Goal: Task Accomplishment & Management: Complete application form

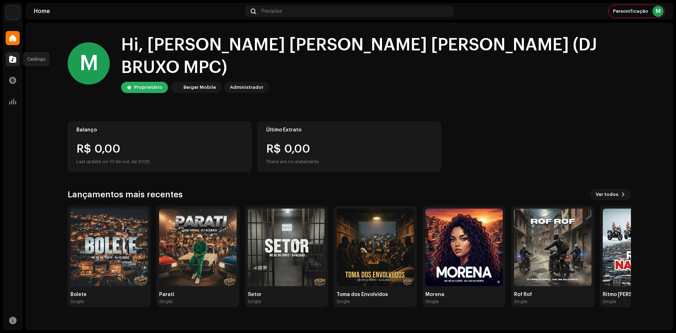
click at [11, 62] on span at bounding box center [12, 59] width 7 height 6
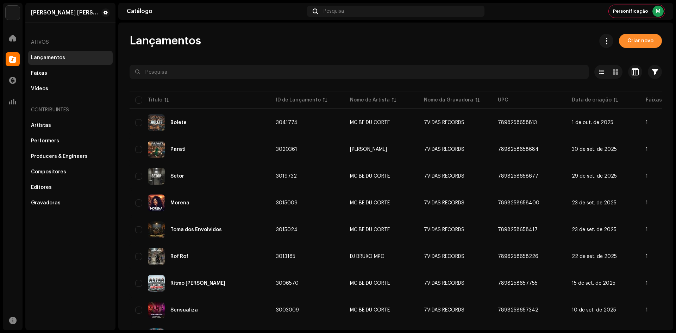
click at [643, 42] on span "Criar novo" at bounding box center [640, 41] width 26 height 14
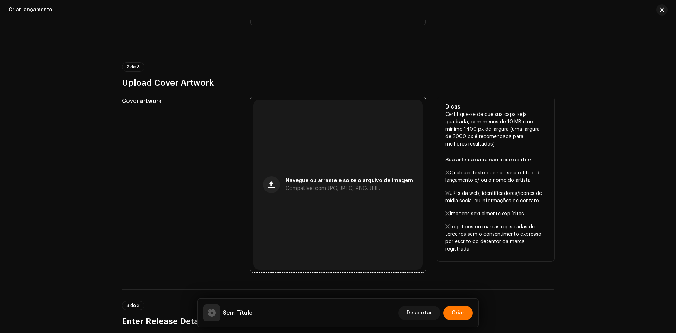
scroll to position [141, 0]
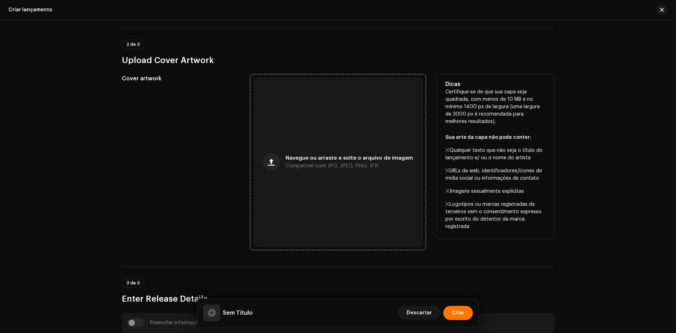
click at [320, 157] on span "Navegue ou arraste e solte o arquivo de imagem" at bounding box center [349, 158] width 127 height 5
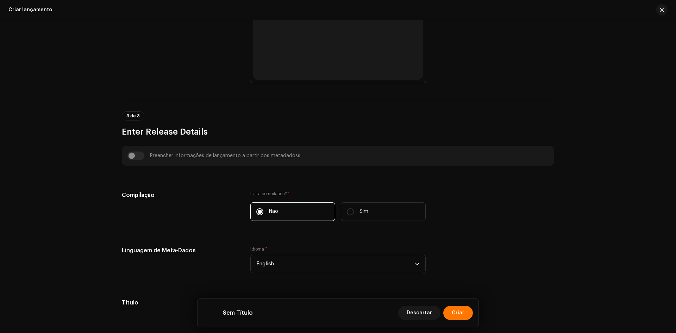
scroll to position [317, 0]
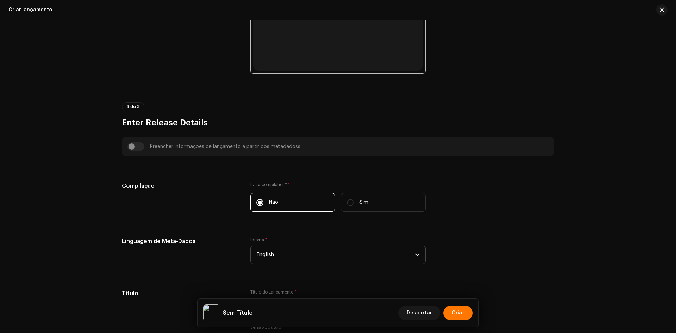
click at [294, 255] on span "English" at bounding box center [335, 255] width 158 height 18
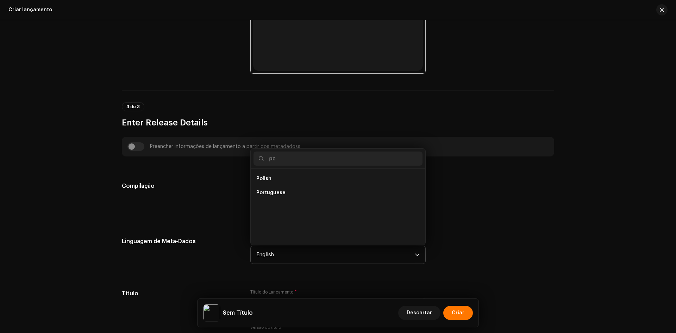
scroll to position [0, 0]
type input "po"
click at [283, 197] on li "Portuguese" at bounding box center [338, 193] width 169 height 14
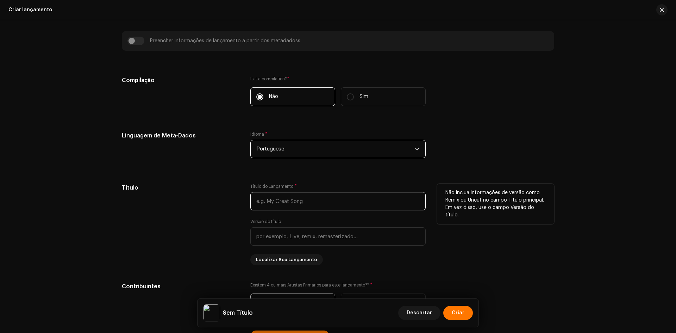
click at [275, 198] on input "text" at bounding box center [337, 201] width 175 height 18
paste input "Baile da Esperanti"
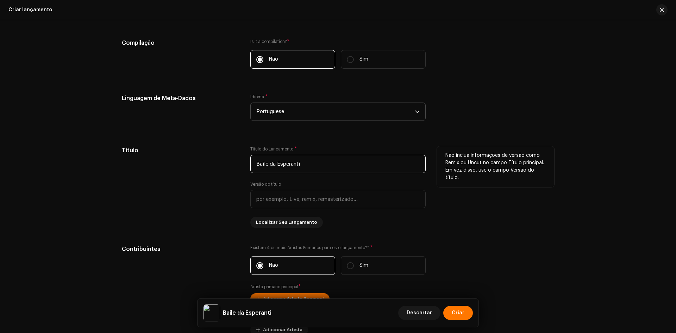
scroll to position [563, 0]
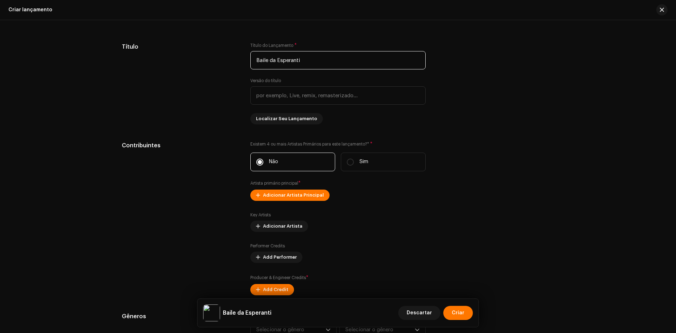
type input "Baile da Esperanti"
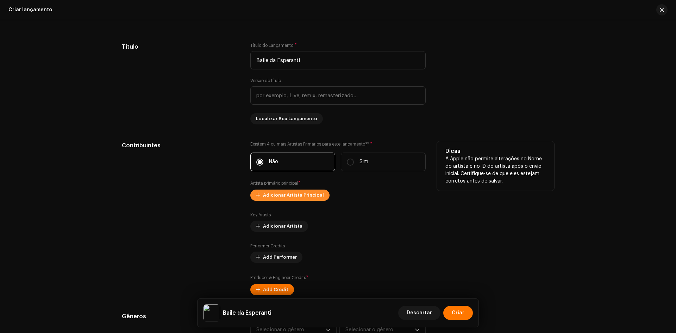
click at [279, 192] on span "Adicionar Artista Principal" at bounding box center [293, 195] width 61 height 14
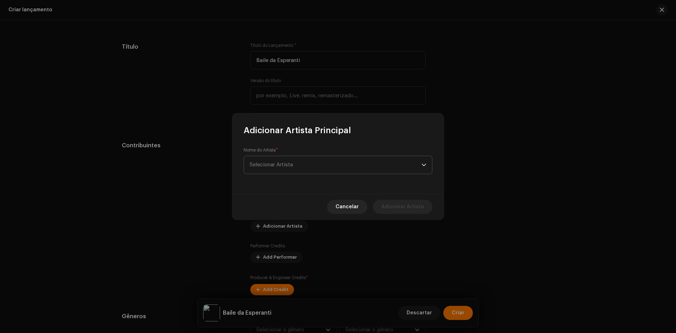
click at [283, 164] on span "Selecionar Artista" at bounding box center [271, 164] width 43 height 5
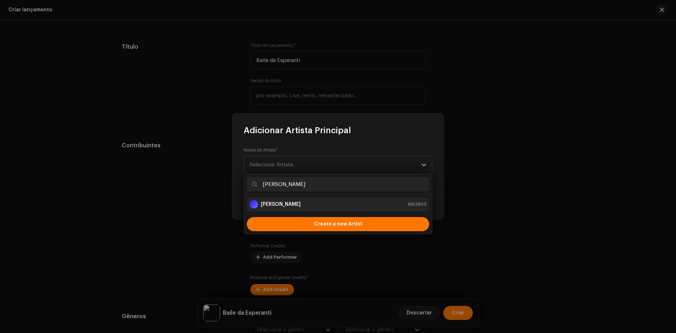
type input "[PERSON_NAME]"
click at [284, 205] on div "MC Hilan 1662803" at bounding box center [338, 204] width 177 height 8
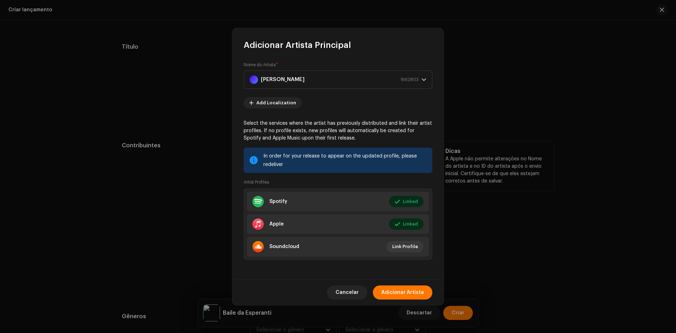
click at [382, 287] on button "Adicionar Artista" at bounding box center [403, 292] width 60 height 14
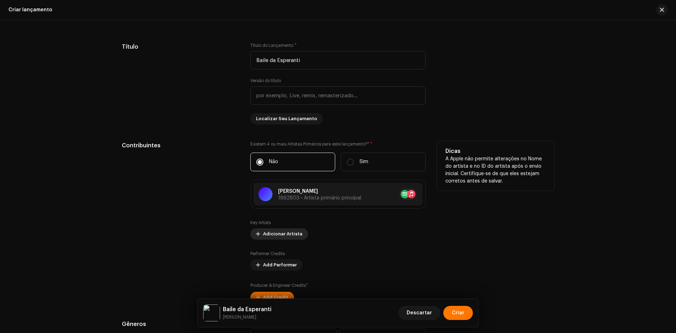
click at [283, 238] on span "Adicionar Artista" at bounding box center [282, 234] width 39 height 14
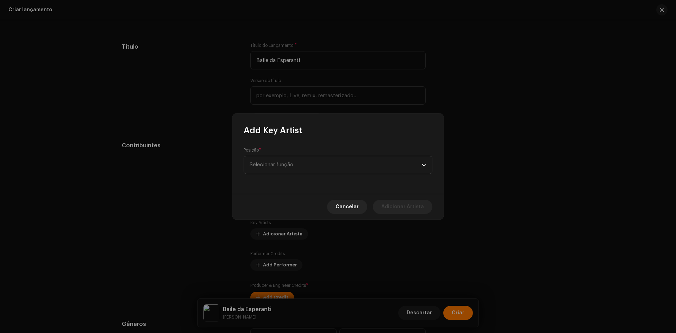
click at [273, 164] on span "Selecionar função" at bounding box center [336, 165] width 172 height 18
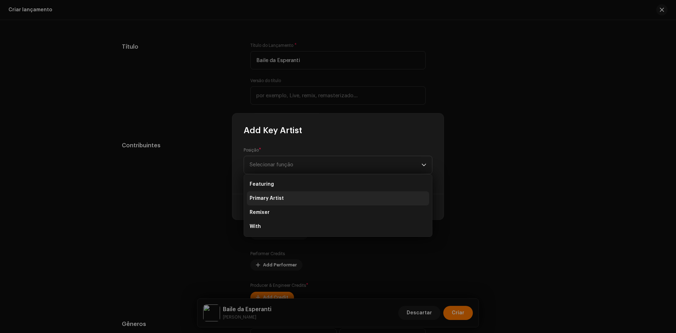
click at [279, 200] on span "Primary Artist" at bounding box center [267, 198] width 34 height 7
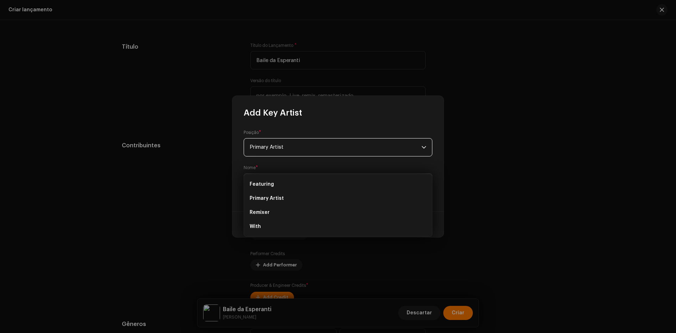
click at [282, 182] on span "Selecionar Artista" at bounding box center [271, 182] width 43 height 5
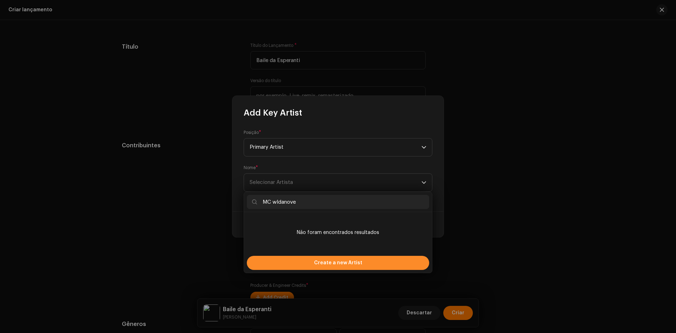
type input "MC wldanove"
click at [302, 260] on div "Create a new Artist" at bounding box center [338, 263] width 182 height 14
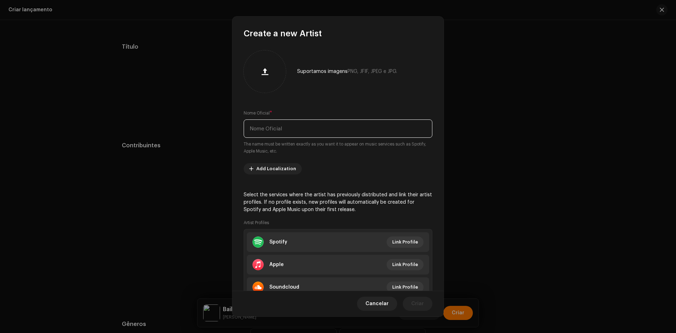
click at [295, 135] on input "text" at bounding box center [338, 128] width 189 height 18
paste input "MC wldanove"
type input "MC wldanove"
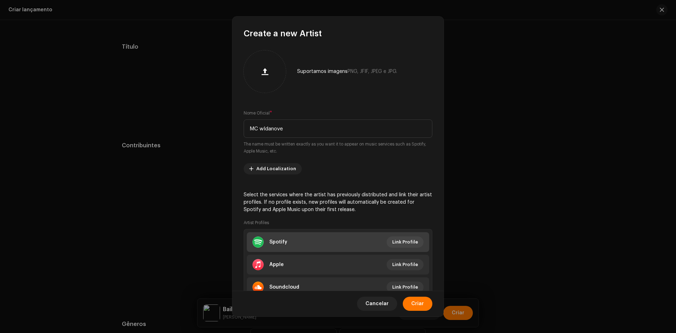
click at [284, 244] on div "Spotify" at bounding box center [278, 242] width 18 height 6
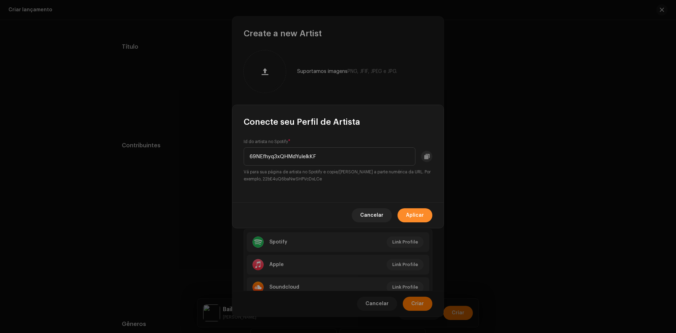
type input "69NEfhyq3xQHMdYuIelkKF"
click at [414, 211] on span "Aplicar" at bounding box center [415, 215] width 18 height 14
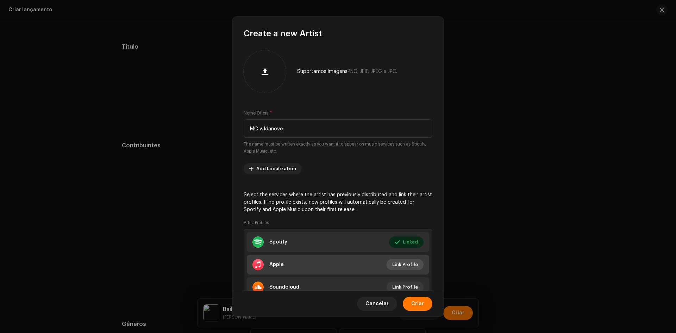
click at [402, 268] on span "Link Profile" at bounding box center [405, 264] width 26 height 14
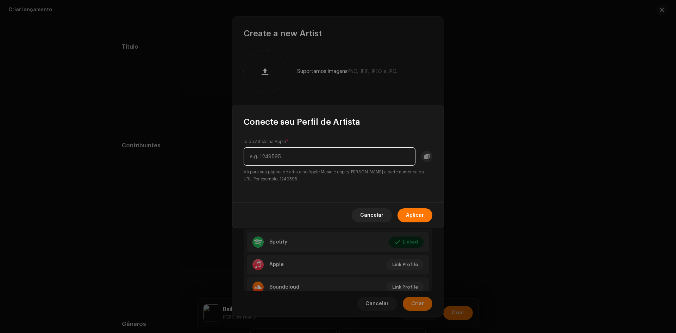
paste input "[URL][DOMAIN_NAME]"
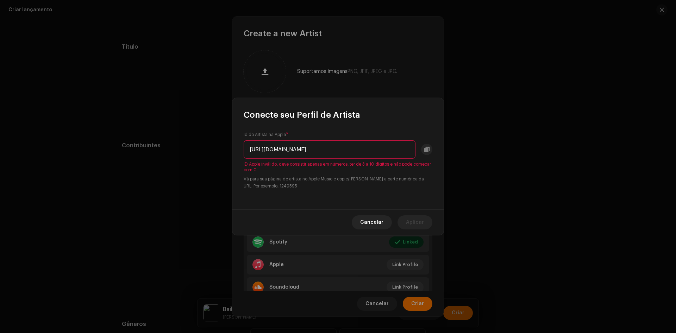
drag, startPoint x: 368, startPoint y: 153, endPoint x: 191, endPoint y: 120, distance: 179.8
click at [191, 120] on div "Conecte seu Perfil de Artista Id do Artista na Apple * [URL][DOMAIN_NAME] ID Ap…" at bounding box center [338, 166] width 676 height 333
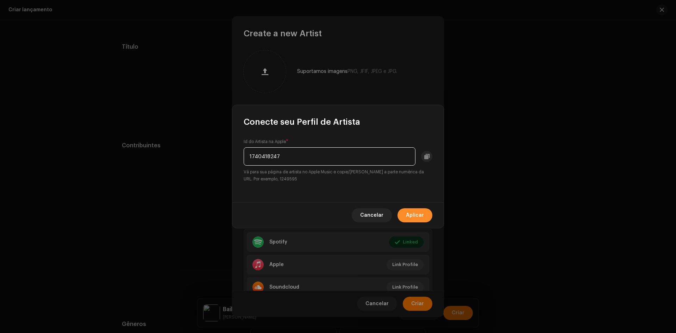
type input "1740418247"
click at [414, 217] on span "Aplicar" at bounding box center [415, 215] width 18 height 14
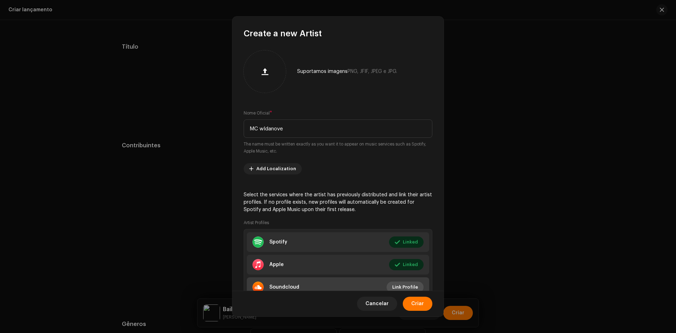
click at [401, 286] on span "Link Profile" at bounding box center [405, 287] width 26 height 14
drag, startPoint x: 476, startPoint y: 214, endPoint x: 420, endPoint y: 268, distance: 77.2
click at [475, 214] on div "Conecte seu Perfil de Artista SoundCloud Profile Id Enter your SoundCloud usern…" at bounding box center [338, 166] width 676 height 333
click at [418, 303] on span "Criar" at bounding box center [417, 303] width 13 height 14
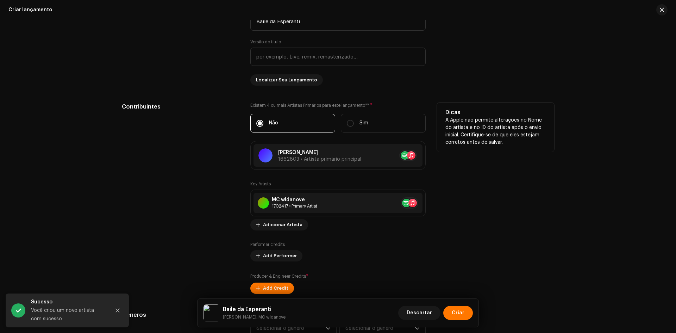
scroll to position [634, 0]
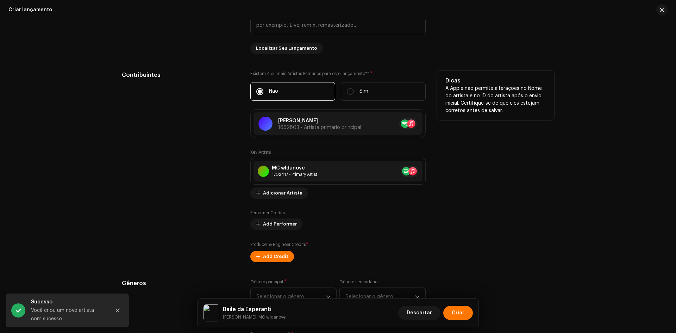
click at [275, 199] on div "Key Artists MC wldanove 1702417 • Primary Artist No selected item Adicionar Art…" at bounding box center [337, 205] width 175 height 113
click at [274, 194] on span "Adicionar Artista" at bounding box center [282, 193] width 39 height 14
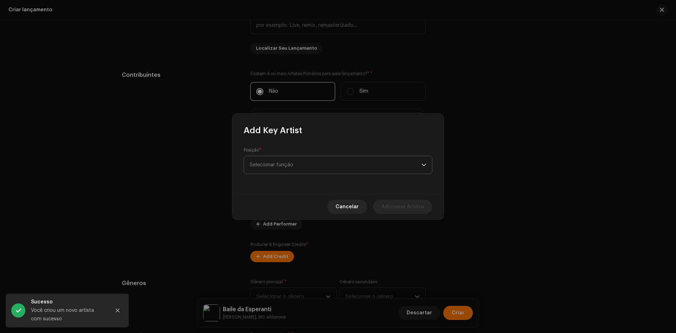
click at [268, 163] on span "Selecionar função" at bounding box center [336, 165] width 172 height 18
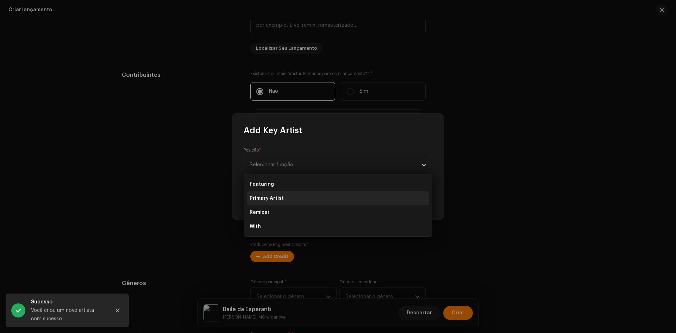
click at [269, 200] on span "Primary Artist" at bounding box center [267, 198] width 34 height 7
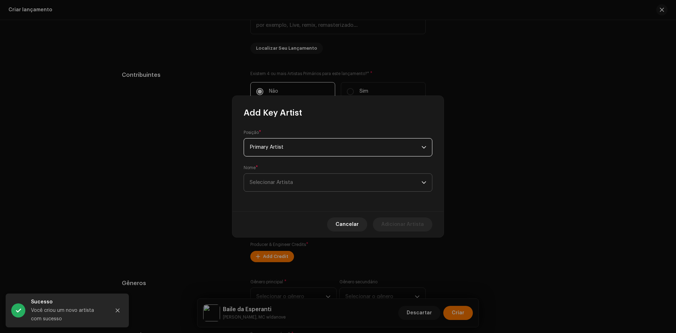
click at [275, 183] on span "Selecionar Artista" at bounding box center [271, 182] width 43 height 5
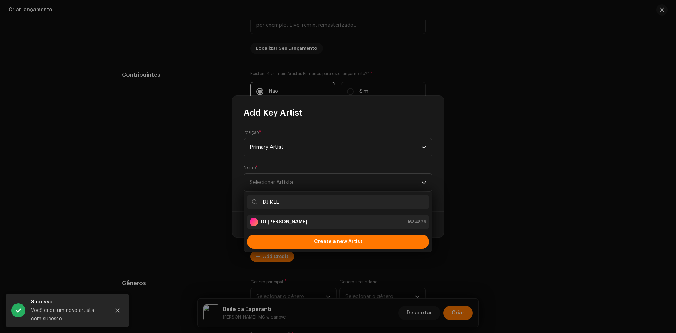
type input "DJ KLE"
click at [305, 225] on div "DJ KLEBÃO 1634829" at bounding box center [338, 222] width 177 height 8
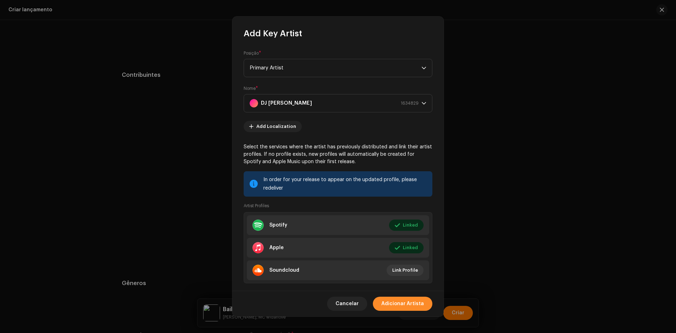
click at [402, 300] on span "Adicionar Artista" at bounding box center [402, 303] width 43 height 14
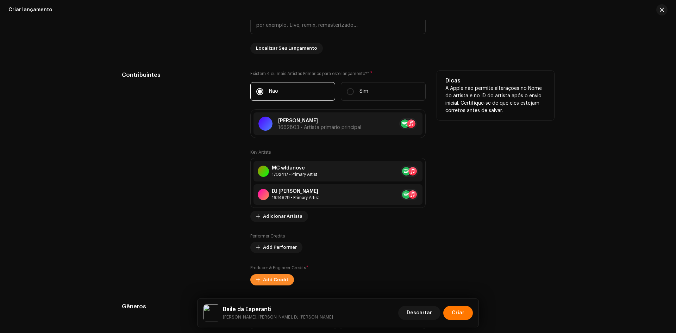
click at [269, 276] on span "Add Credit" at bounding box center [275, 280] width 25 height 14
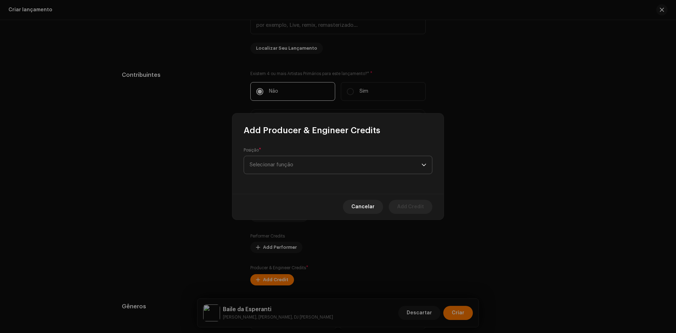
click at [286, 160] on span "Selecionar função" at bounding box center [336, 165] width 172 height 18
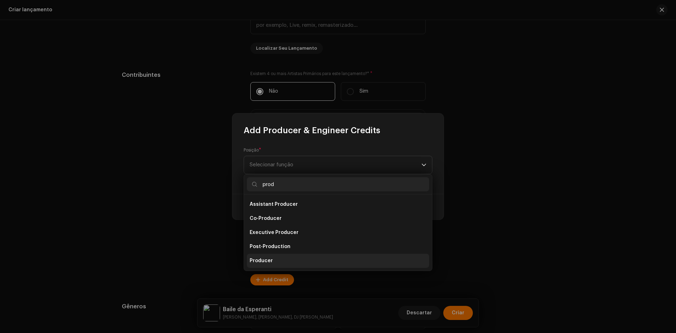
type input "prod"
click at [269, 258] on span "Producer" at bounding box center [261, 260] width 23 height 7
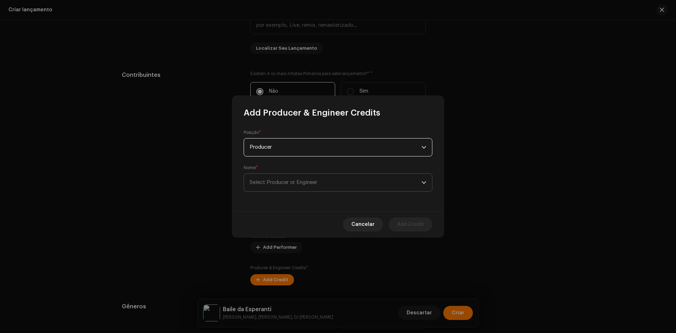
click at [280, 186] on span "Select Producer or Engineer" at bounding box center [336, 183] width 172 height 18
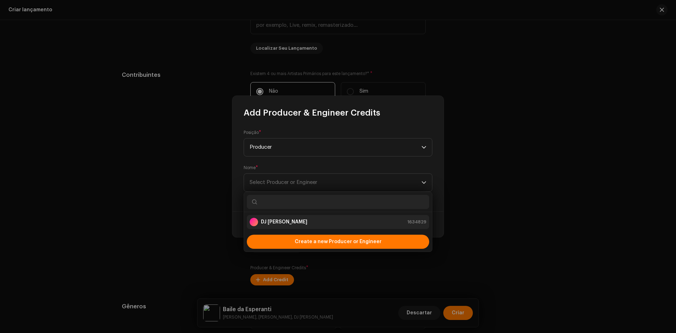
click at [280, 217] on li "DJ KLEBÃO 1634829" at bounding box center [338, 222] width 182 height 14
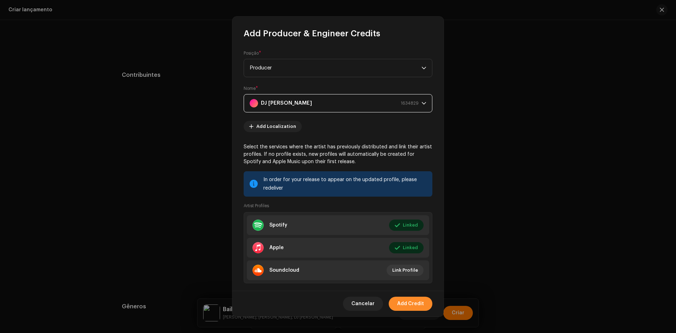
click at [418, 302] on span "Add Credit" at bounding box center [410, 303] width 27 height 14
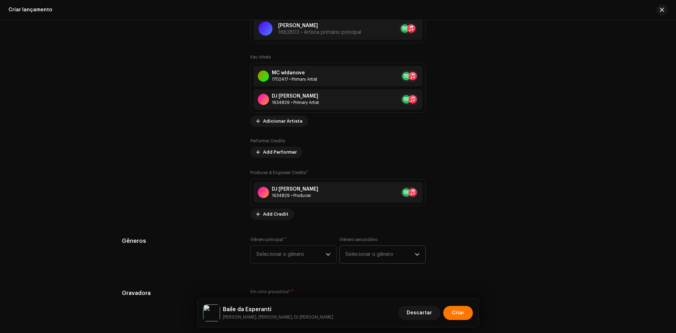
scroll to position [739, 0]
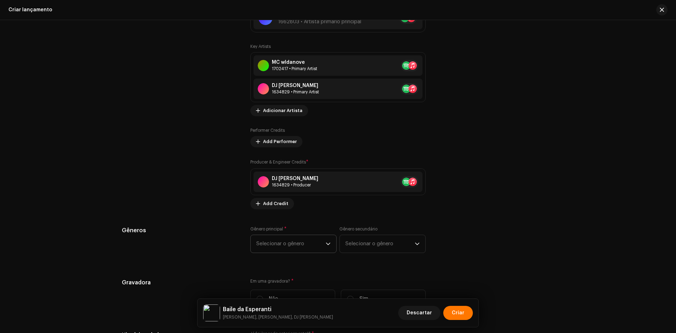
click at [291, 249] on span "Selecionar o gênero" at bounding box center [290, 244] width 69 height 18
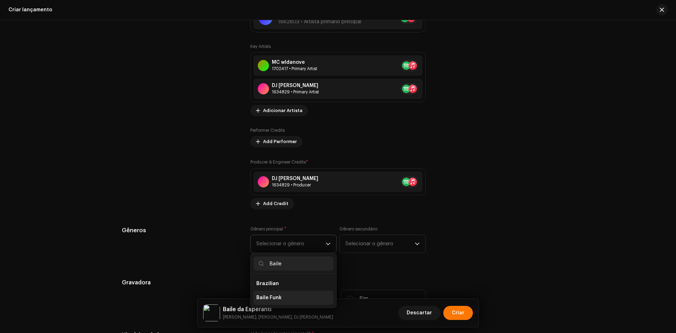
type input "Baile"
click at [287, 299] on li "Baile Funk" at bounding box center [294, 297] width 80 height 14
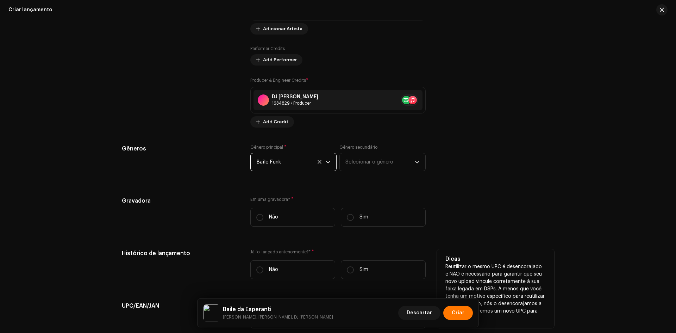
scroll to position [915, 0]
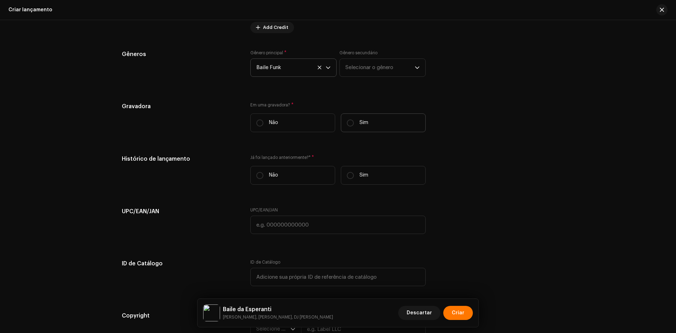
click at [372, 124] on label "Sim" at bounding box center [383, 122] width 85 height 19
click at [354, 124] on input "Sim" at bounding box center [350, 122] width 7 height 7
radio input "true"
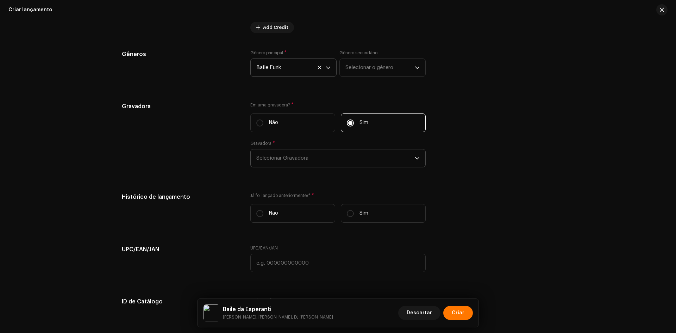
click at [306, 157] on span "Selecionar Gravadora" at bounding box center [335, 158] width 158 height 18
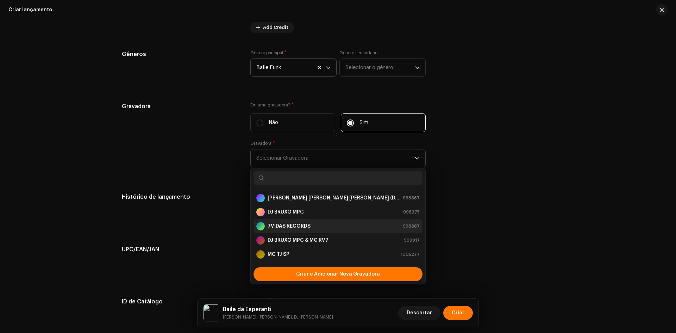
click at [298, 226] on strong "7VIDAS RECORDS" at bounding box center [289, 226] width 43 height 7
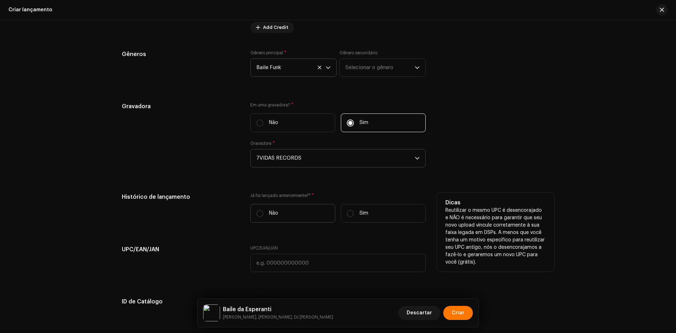
click at [269, 212] on p "Não" at bounding box center [273, 212] width 9 height 7
click at [263, 212] on input "Não" at bounding box center [259, 213] width 7 height 7
radio input "true"
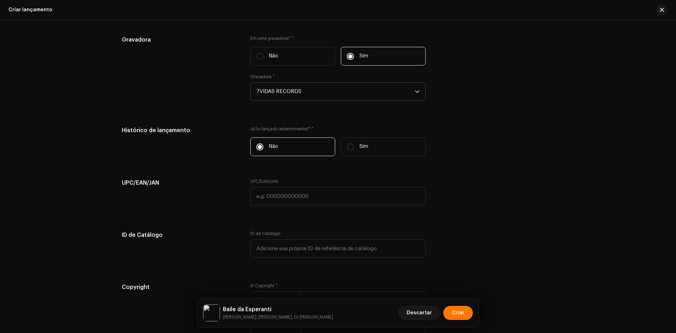
scroll to position [1056, 0]
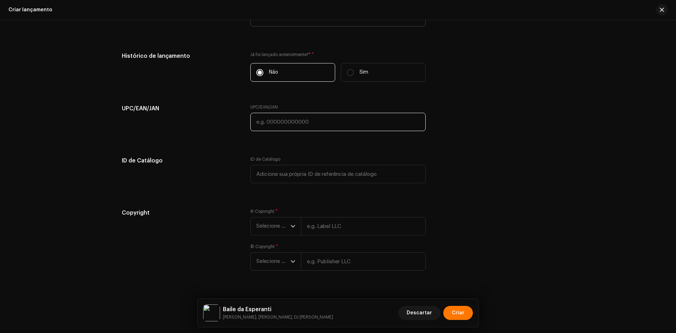
click at [275, 118] on input "text" at bounding box center [337, 122] width 175 height 18
paste input "7898258659421"
type input "7898258659421"
click at [270, 229] on span "Selecione o ano" at bounding box center [273, 226] width 34 height 18
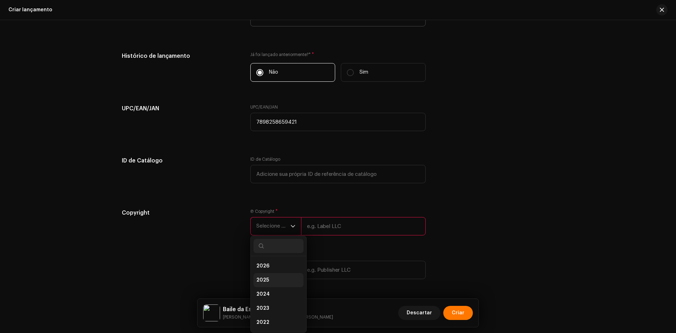
click at [269, 280] on li "2025" at bounding box center [279, 280] width 50 height 14
click at [270, 265] on span "Selecione o ano" at bounding box center [273, 270] width 34 height 18
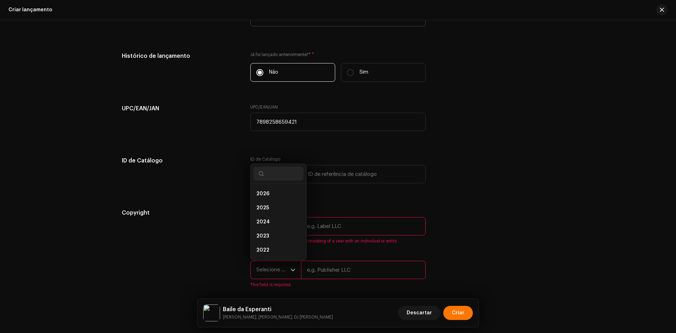
scroll to position [11, 0]
click at [261, 200] on li "2025" at bounding box center [279, 196] width 50 height 14
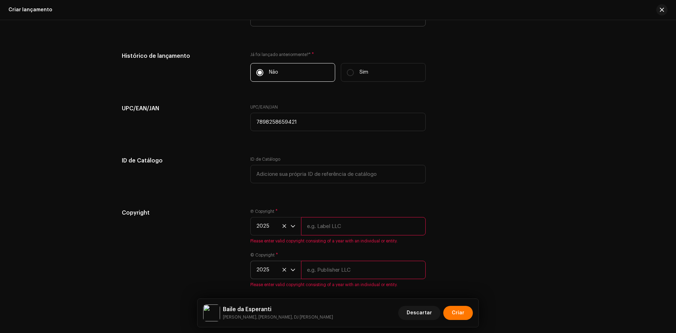
click at [367, 223] on input "text" at bounding box center [363, 226] width 125 height 18
paste input "[PERSON_NAME]"
type input "[PERSON_NAME]"
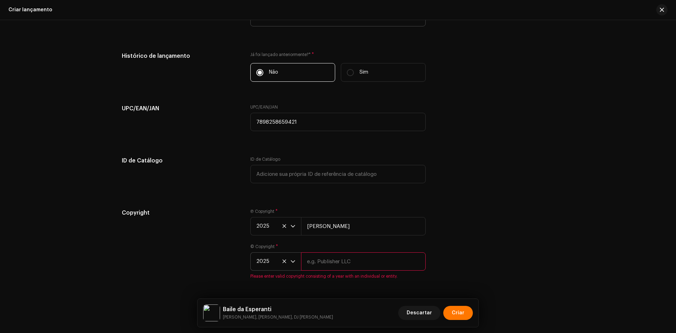
click at [363, 262] on input "text" at bounding box center [363, 261] width 125 height 18
paste input "7VIDAS RECORDS"
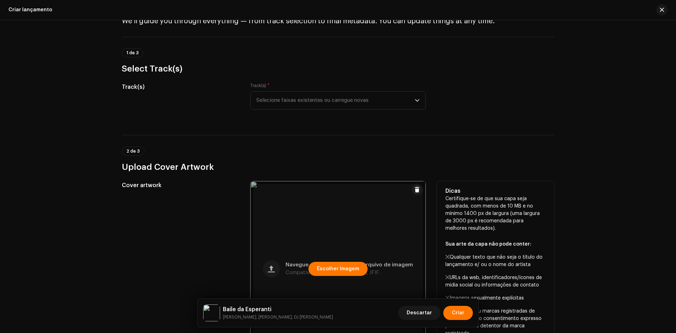
scroll to position [0, 0]
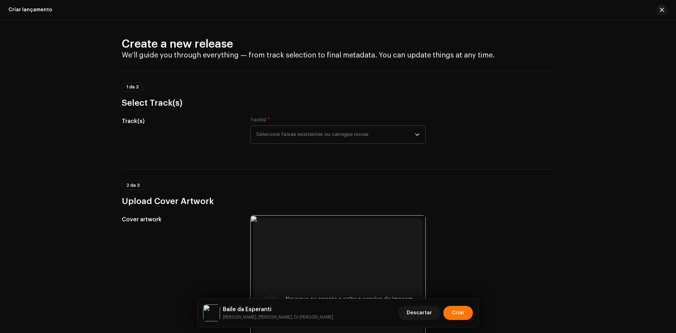
type input "7VIDAS RECORDS"
click at [320, 134] on span "Selecione faixas existentes ou carregue novas" at bounding box center [335, 135] width 158 height 18
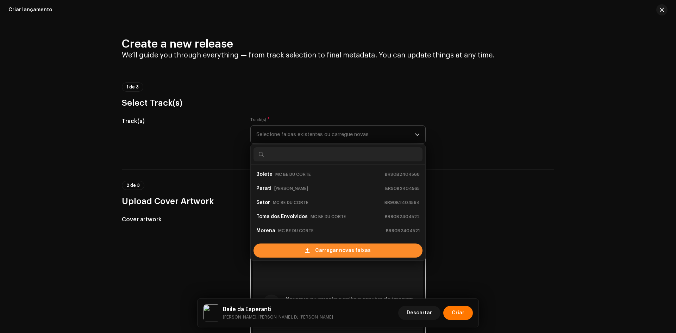
scroll to position [11, 0]
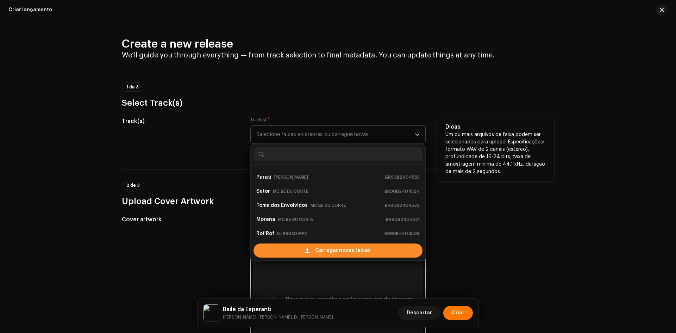
click at [304, 249] on div "Carregar novas faixas" at bounding box center [338, 250] width 169 height 14
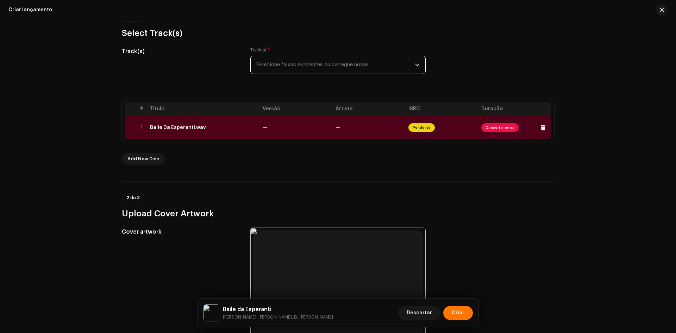
scroll to position [70, 0]
click at [238, 119] on td "Baile Da Esperanti.wav" at bounding box center [203, 126] width 113 height 23
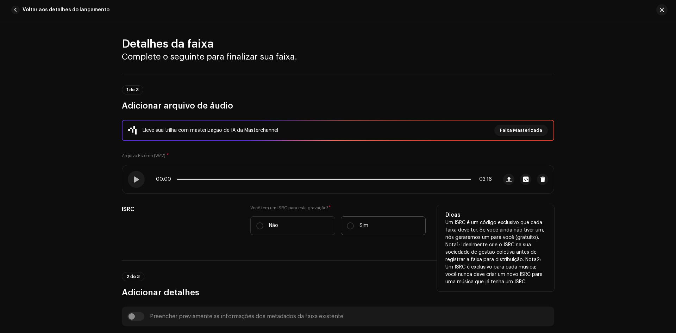
click at [367, 224] on label "Sim" at bounding box center [383, 225] width 85 height 19
click at [354, 224] on input "Sim" at bounding box center [350, 225] width 7 height 7
radio input "true"
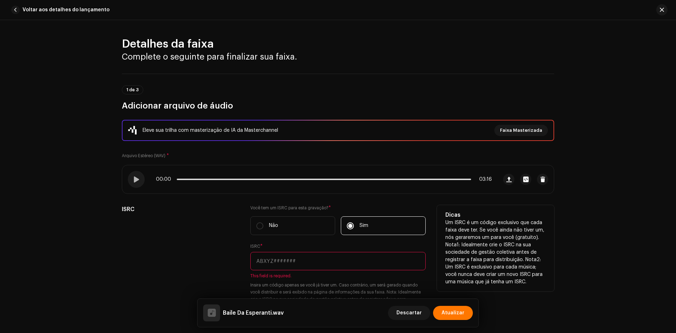
click at [352, 257] on input "text" at bounding box center [337, 261] width 175 height 18
paste input "BR-90B-24-04628"
click at [258, 265] on input "BR-90B-24-04628" at bounding box center [337, 261] width 175 height 18
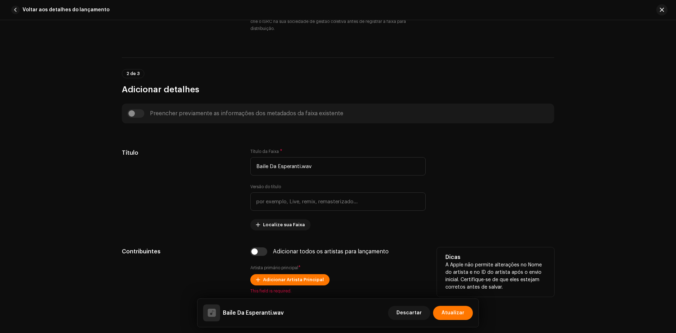
scroll to position [282, 0]
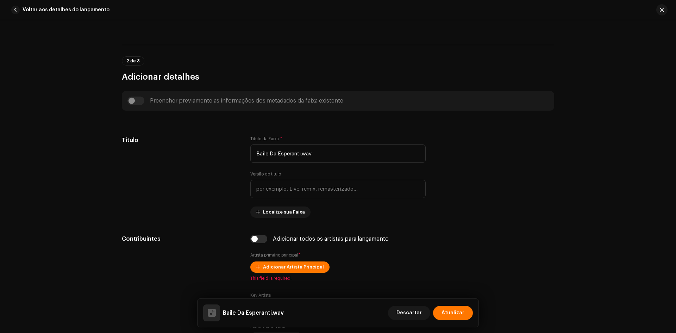
type input "BR90B2404628"
click at [301, 150] on input "Baile Da Esperanti.wav" at bounding box center [337, 153] width 175 height 18
paste input "da Esperanti"
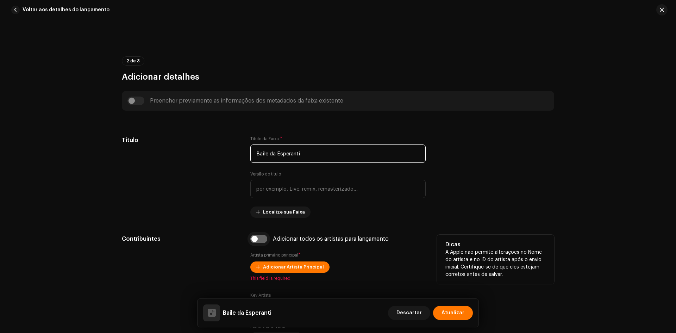
type input "Baile da Esperanti"
click at [263, 241] on input "checkbox" at bounding box center [258, 238] width 17 height 8
checkbox input "true"
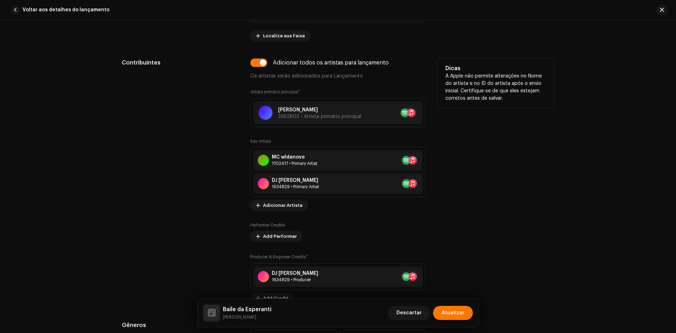
scroll to position [599, 0]
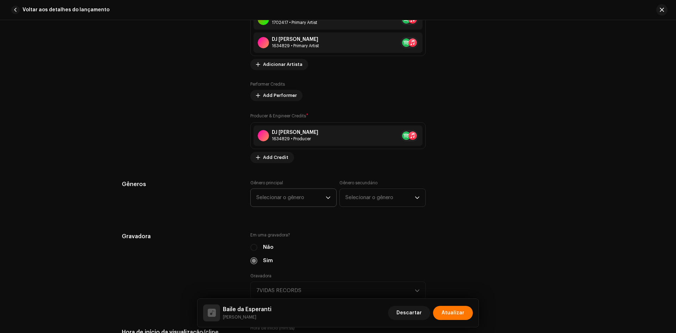
click at [291, 196] on span "Selecionar o gênero" at bounding box center [290, 198] width 69 height 18
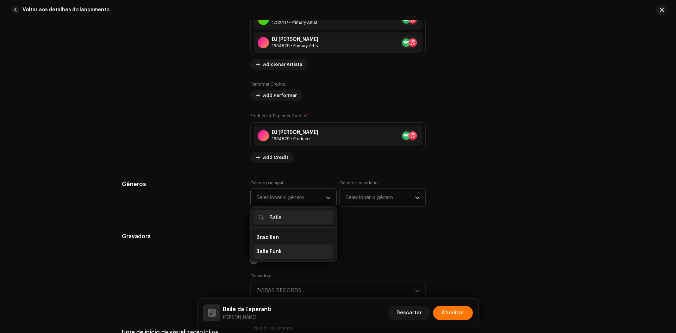
type input "Baile"
click at [282, 251] on li "Baile Funk" at bounding box center [294, 251] width 80 height 14
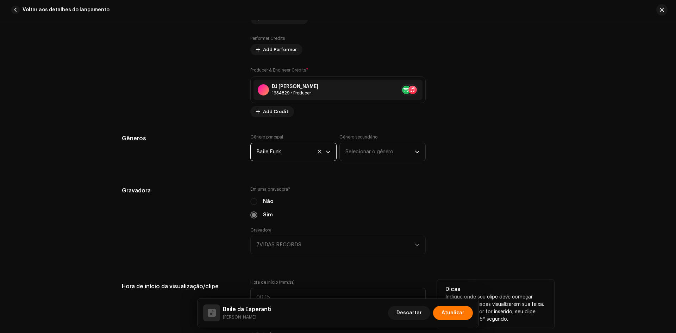
scroll to position [775, 0]
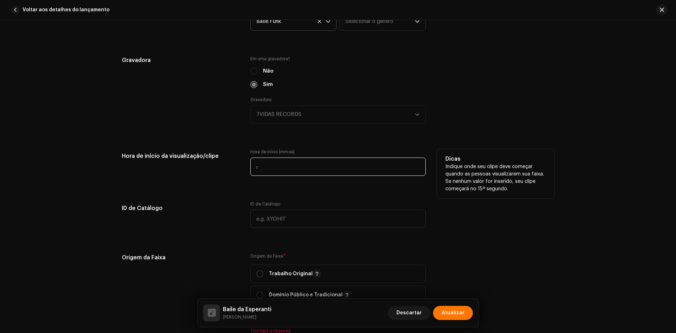
click at [250, 170] on input ":" at bounding box center [337, 166] width 175 height 18
type input "00:40"
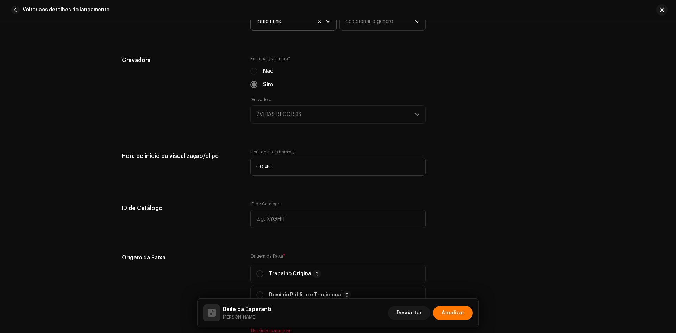
click at [255, 189] on div "Detalhes da faixa Complete o seguinte para finalizar sua faixa. 1 de 3 Adiciona…" at bounding box center [338, 123] width 455 height 1722
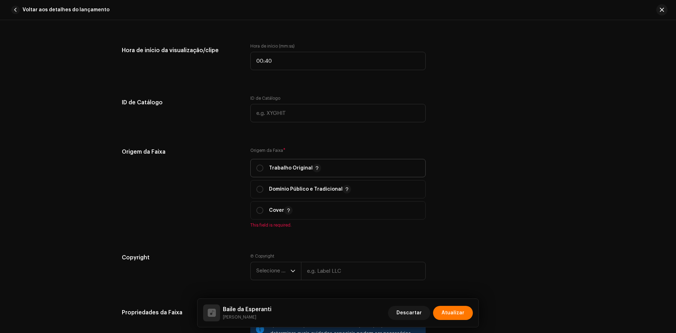
click at [288, 170] on p "Trabalho Original" at bounding box center [295, 168] width 52 height 8
radio input "true"
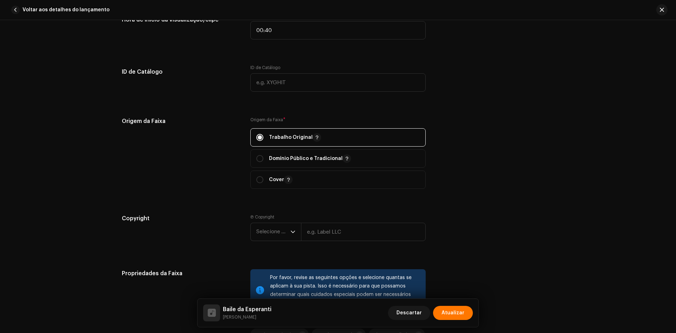
scroll to position [951, 0]
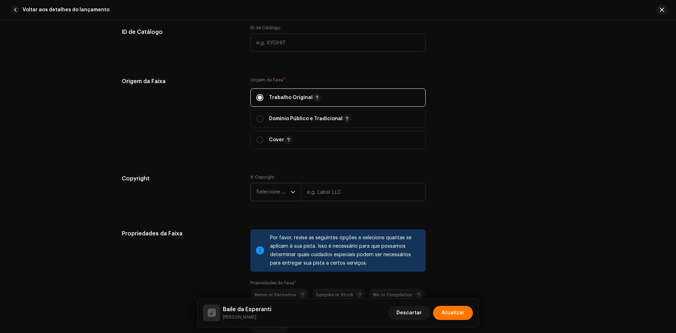
click at [268, 192] on span "Selecione o ano" at bounding box center [273, 192] width 34 height 18
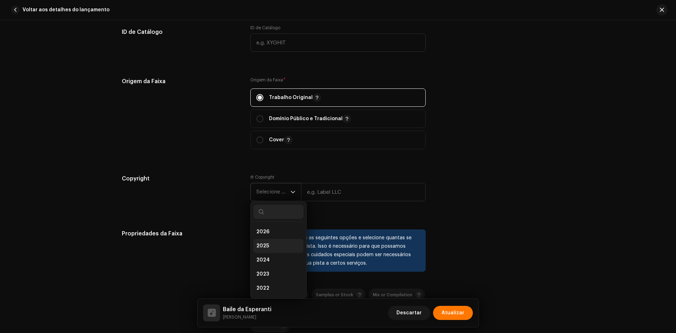
click at [268, 241] on li "2025" at bounding box center [279, 246] width 50 height 14
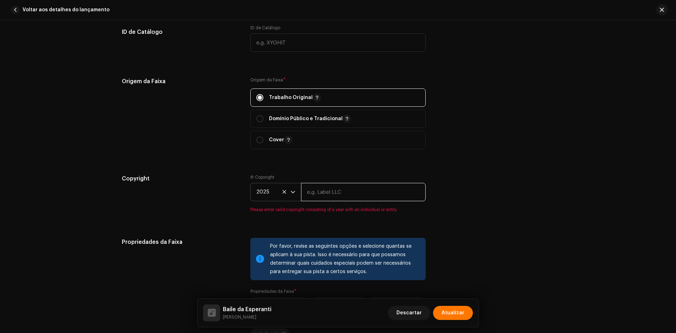
click at [340, 187] on input "text" at bounding box center [363, 192] width 125 height 18
paste input "[PERSON_NAME]"
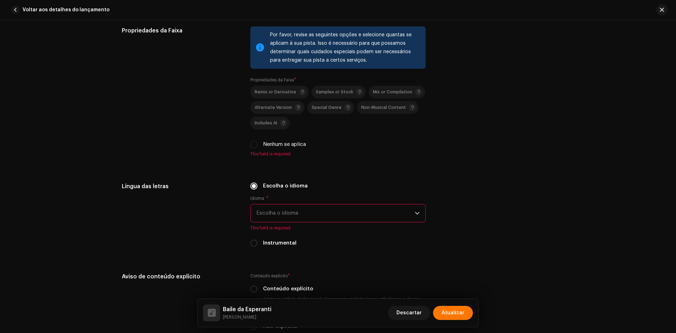
type input "[PERSON_NAME]"
click at [250, 140] on div "Remix or Derivative Samples or Stock Mix or Compilation Alternate Version Speci…" at bounding box center [337, 117] width 175 height 63
click at [254, 144] on input "Nenhum se aplica" at bounding box center [253, 144] width 7 height 7
checkbox input "true"
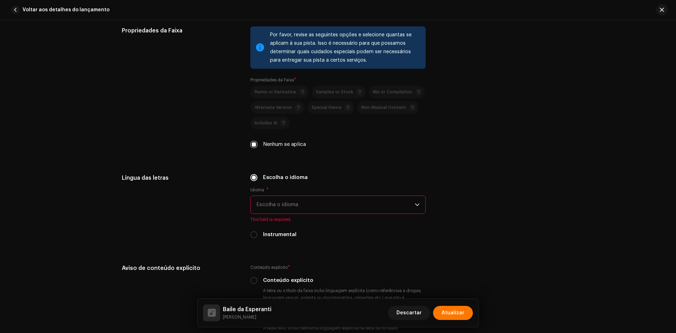
click at [364, 209] on span "Escolha o idioma" at bounding box center [335, 205] width 158 height 18
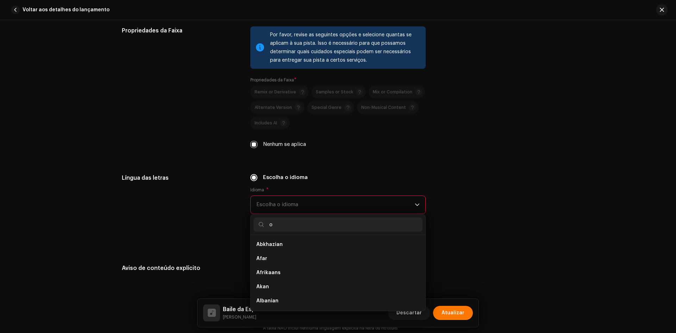
scroll to position [3, 0]
click at [348, 215] on div "o" at bounding box center [338, 224] width 175 height 20
click at [346, 217] on div "o" at bounding box center [338, 224] width 175 height 20
click at [345, 218] on input "o" at bounding box center [338, 224] width 169 height 14
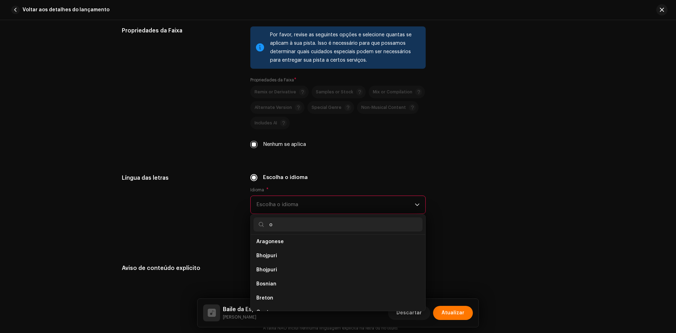
click at [345, 218] on input "o" at bounding box center [338, 224] width 169 height 14
type input "po"
click at [300, 254] on li "Portuguese" at bounding box center [338, 258] width 169 height 14
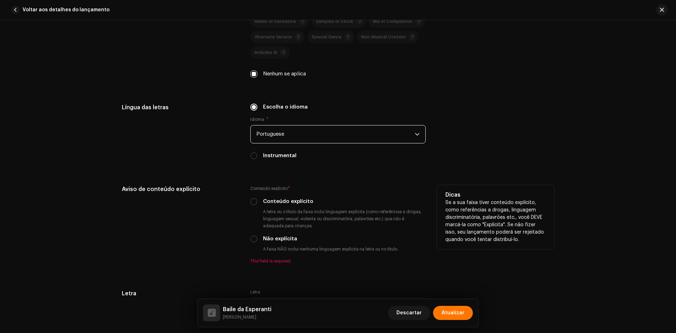
click at [275, 201] on label "Conteúdo explícito" at bounding box center [288, 202] width 50 height 8
click at [257, 201] on input "Conteúdo explícito" at bounding box center [253, 201] width 7 height 7
radio input "true"
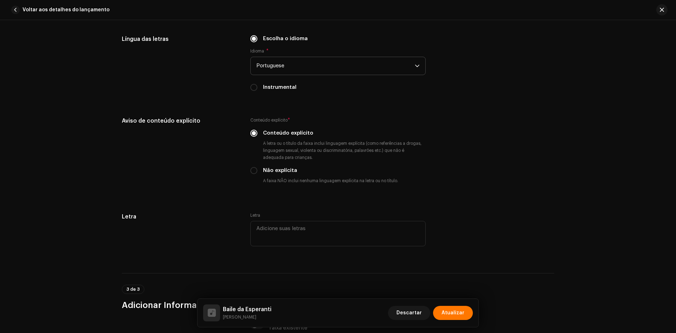
scroll to position [1460, 0]
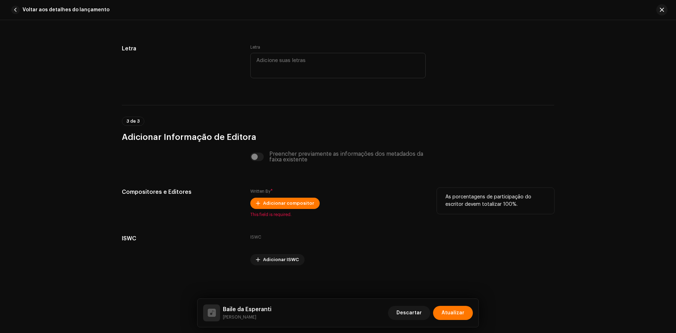
click at [300, 197] on div "Written By * Adicionar compositor This field is required." at bounding box center [337, 203] width 175 height 30
click at [299, 204] on span "Adicionar compositor" at bounding box center [288, 203] width 51 height 14
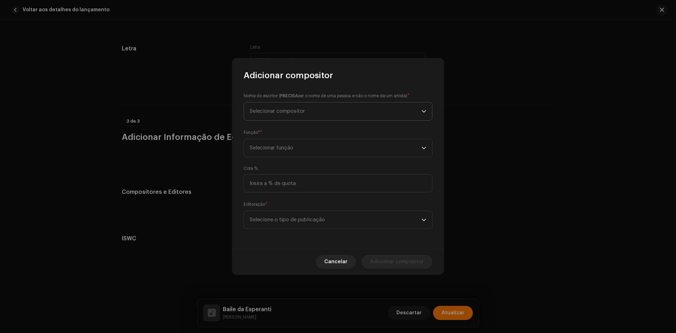
click at [300, 113] on span "Selecionar compositor" at bounding box center [336, 111] width 172 height 18
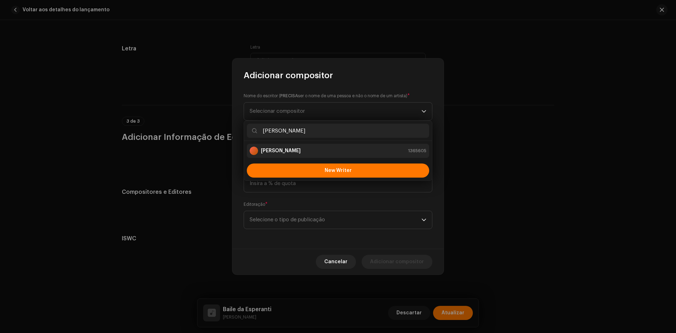
type input "[PERSON_NAME]"
click at [294, 152] on strong "[PERSON_NAME]" at bounding box center [281, 150] width 40 height 7
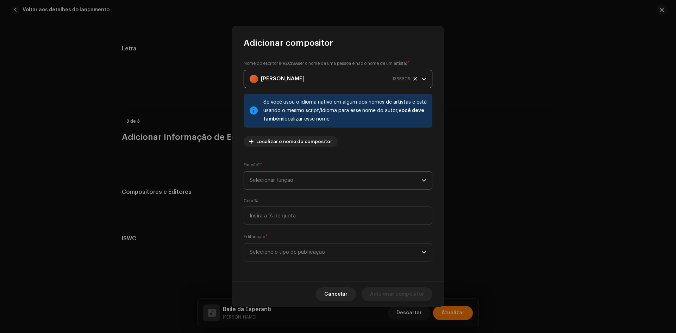
click at [281, 183] on span "Selecionar função" at bounding box center [336, 180] width 172 height 18
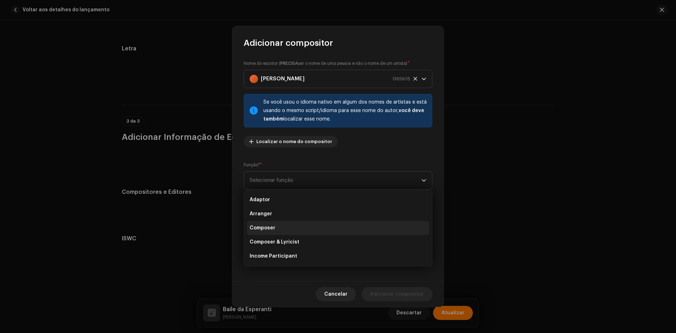
click at [284, 226] on li "Composer" at bounding box center [338, 228] width 182 height 14
click at [286, 250] on span "Selecione o tipo de publicação" at bounding box center [336, 252] width 172 height 18
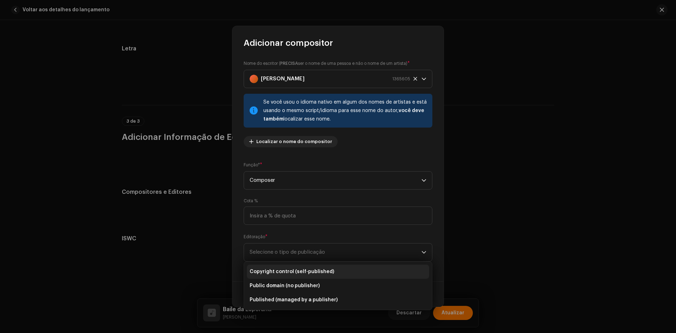
click at [286, 272] on span "Copyright control (self-published)" at bounding box center [292, 271] width 85 height 7
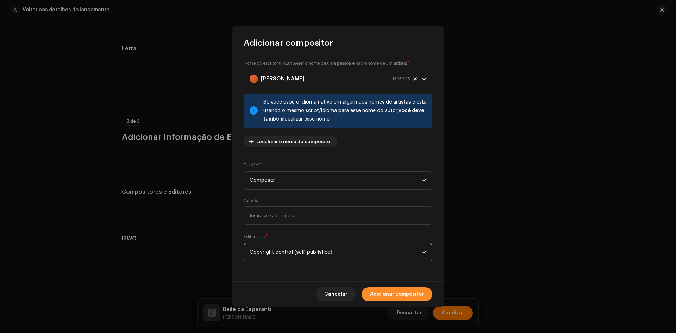
click at [381, 289] on span "Adicionar compositor" at bounding box center [397, 294] width 54 height 14
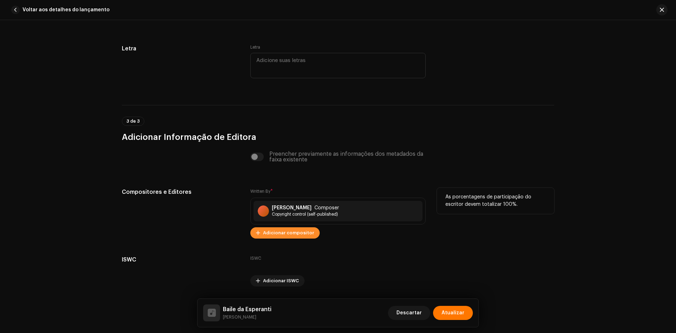
click at [284, 233] on span "Adicionar compositor" at bounding box center [288, 233] width 51 height 14
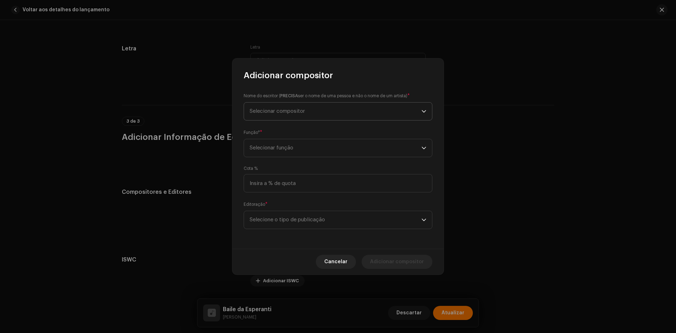
click at [283, 108] on span "Selecionar compositor" at bounding box center [336, 111] width 172 height 18
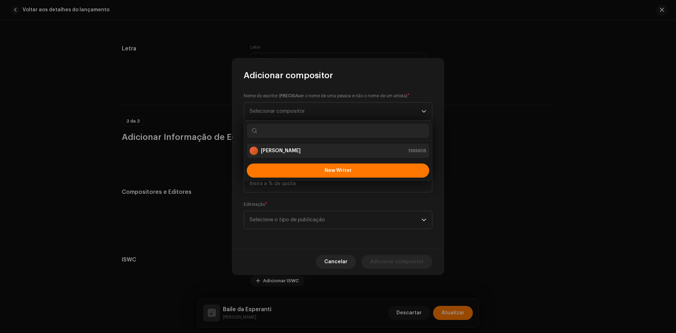
click at [280, 149] on strong "[PERSON_NAME]" at bounding box center [281, 150] width 40 height 7
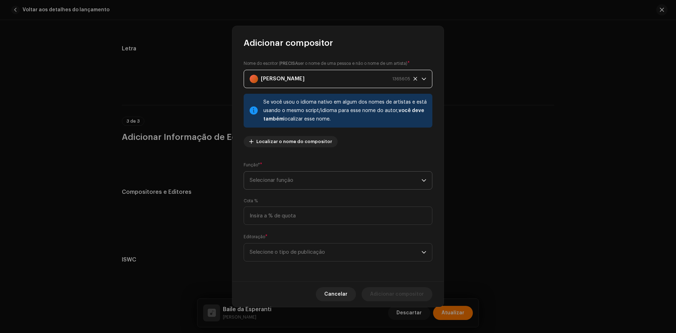
click at [284, 183] on span "Selecionar função" at bounding box center [336, 180] width 172 height 18
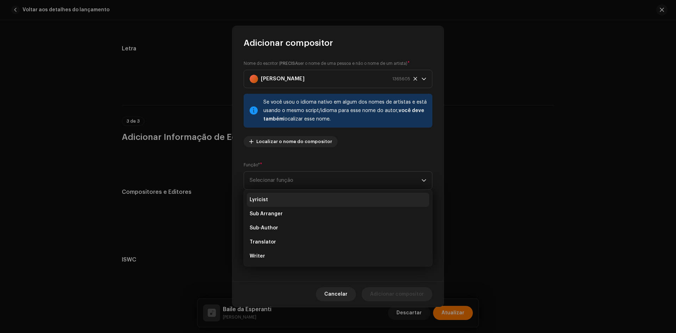
click at [277, 203] on li "Lyricist" at bounding box center [338, 200] width 182 height 14
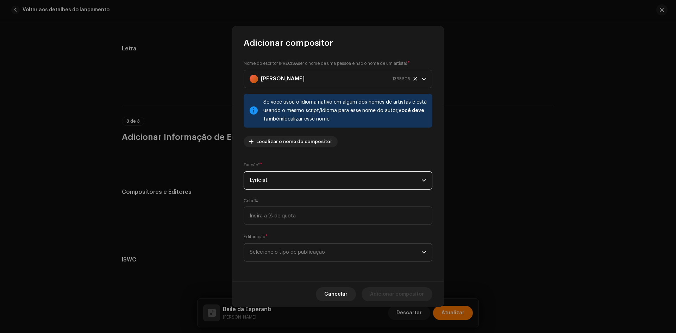
click at [271, 259] on span "Selecione o tipo de publicação" at bounding box center [336, 252] width 172 height 18
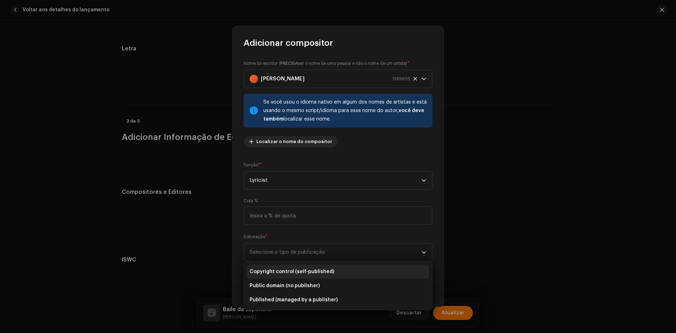
click at [276, 270] on span "Copyright control (self-published)" at bounding box center [292, 271] width 85 height 7
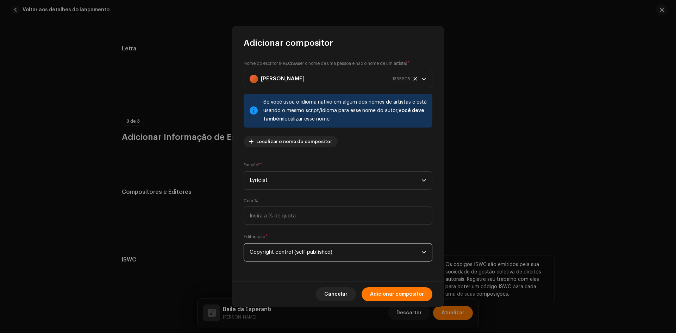
click at [380, 294] on span "Adicionar compositor" at bounding box center [397, 294] width 54 height 14
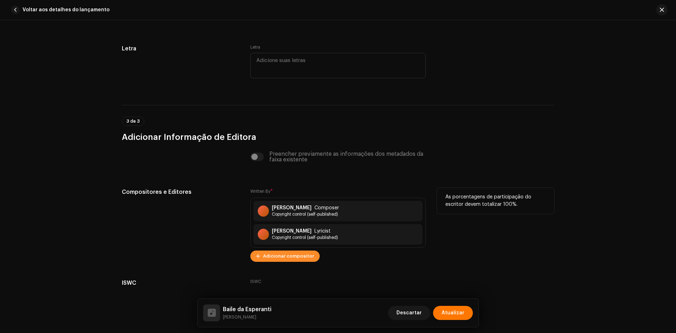
drag, startPoint x: 281, startPoint y: 248, endPoint x: 281, endPoint y: 251, distance: 3.9
click at [281, 249] on div "Written By * [PERSON_NAME] Composer Copyright control (self-published) [PERSON_…" at bounding box center [337, 225] width 175 height 74
click at [281, 252] on span "Adicionar compositor" at bounding box center [288, 256] width 51 height 14
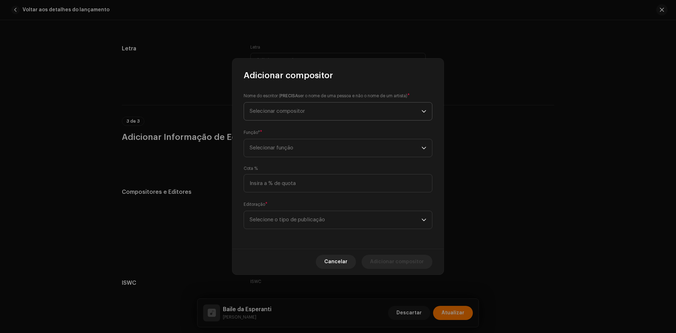
click at [286, 115] on span "Selecionar compositor" at bounding box center [336, 111] width 172 height 18
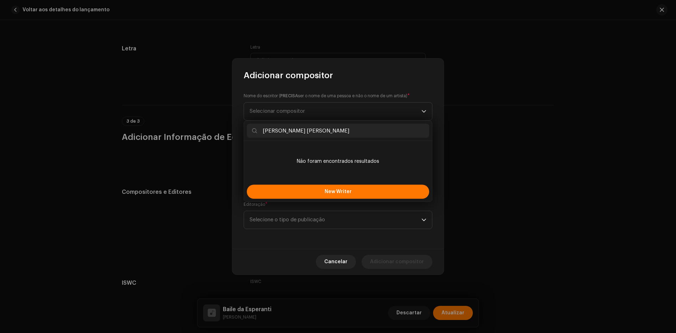
type input "[PERSON_NAME] [PERSON_NAME]"
click at [279, 151] on li "Não foram encontrados resultados" at bounding box center [338, 161] width 182 height 35
click at [282, 182] on div "[PERSON_NAME] [PERSON_NAME] Não foram encontrados resultados New Writer" at bounding box center [338, 160] width 189 height 81
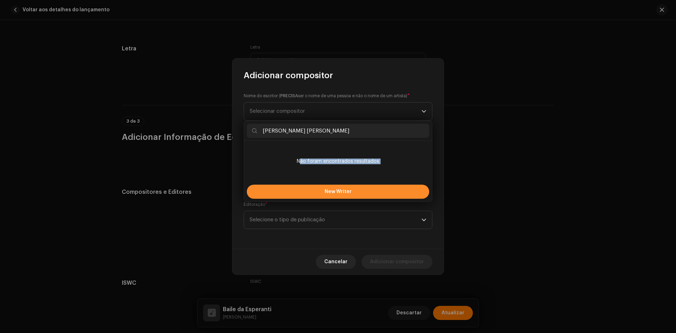
click at [280, 196] on button "New Writer" at bounding box center [338, 191] width 182 height 14
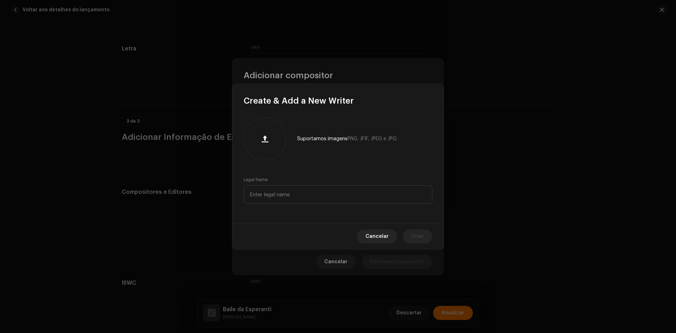
click at [283, 204] on div "Suportamos imagens PNG, JFIF, JPEG e JPG. Legal Name" at bounding box center [337, 164] width 211 height 117
click at [283, 198] on input "text" at bounding box center [338, 194] width 189 height 18
paste input "[PERSON_NAME] [PERSON_NAME]"
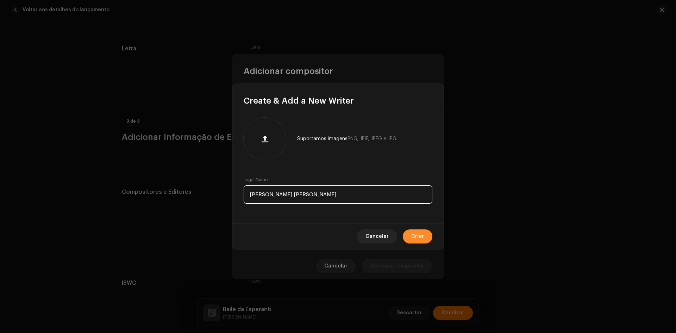
type input "[PERSON_NAME] [PERSON_NAME]"
click at [416, 237] on span "Criar" at bounding box center [417, 236] width 13 height 14
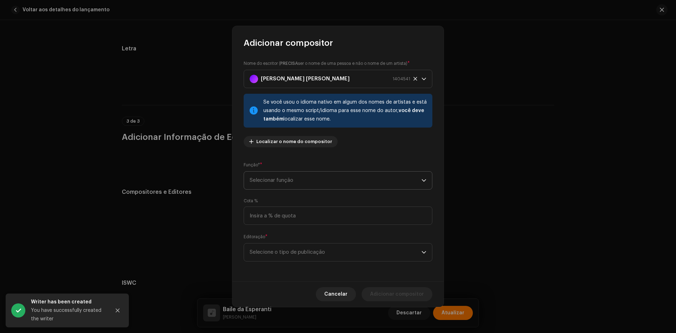
click at [271, 183] on span "Selecionar função" at bounding box center [336, 180] width 172 height 18
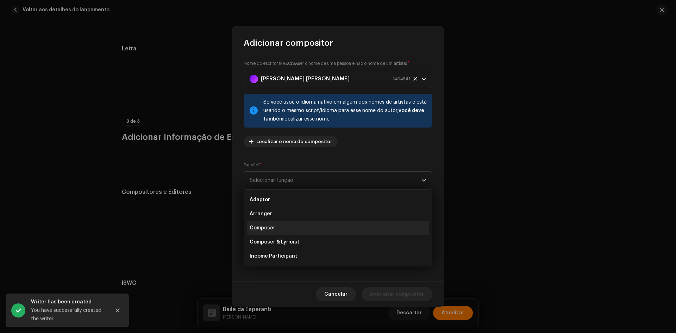
click at [271, 229] on span "Composer" at bounding box center [263, 227] width 26 height 7
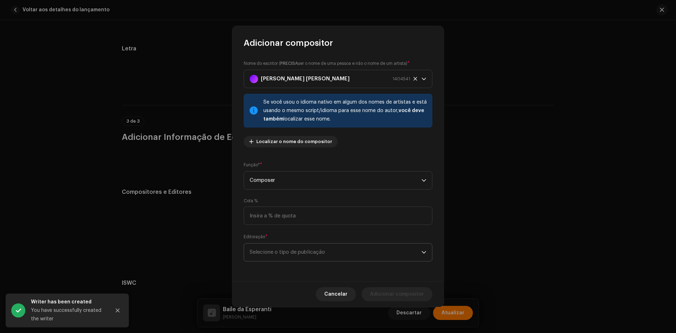
click at [271, 251] on span "Selecione o tipo de publicação" at bounding box center [336, 252] width 172 height 18
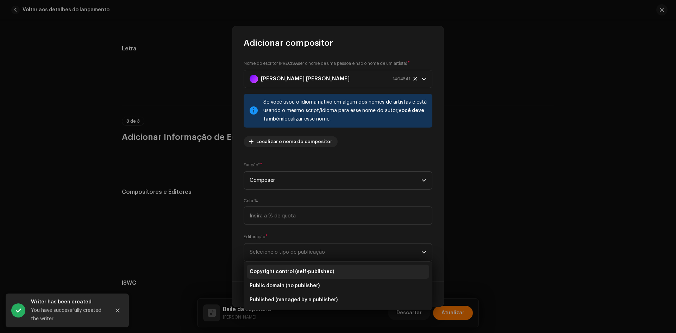
click at [272, 270] on span "Copyright control (self-published)" at bounding box center [292, 271] width 85 height 7
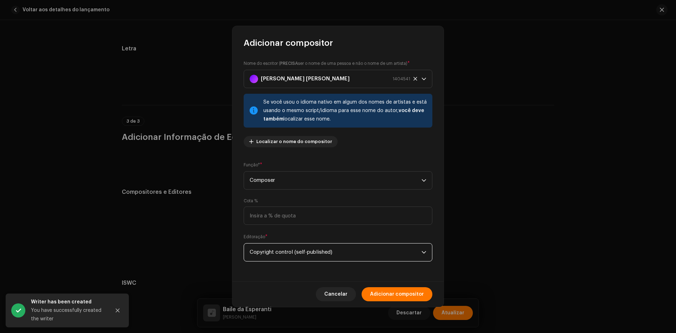
click at [386, 299] on span "Adicionar compositor" at bounding box center [397, 294] width 54 height 14
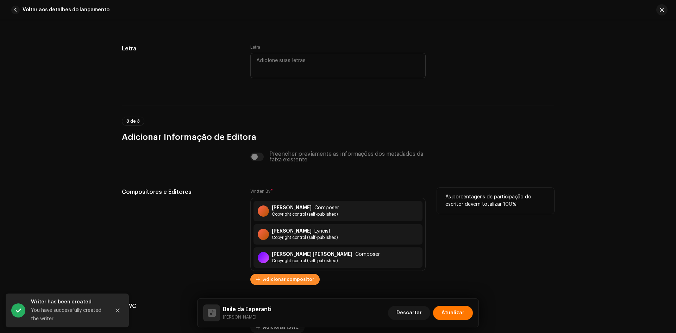
click at [293, 280] on span "Adicionar compositor" at bounding box center [288, 279] width 51 height 14
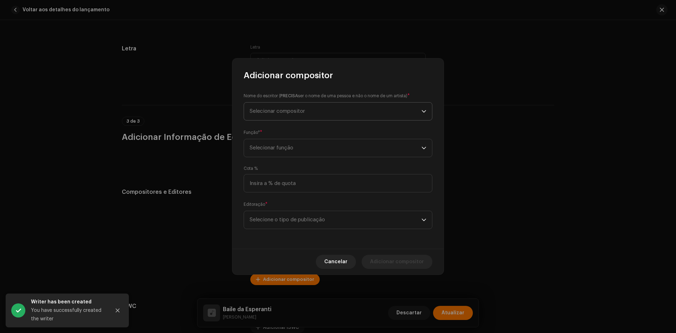
click at [287, 109] on span "Selecionar compositor" at bounding box center [277, 110] width 55 height 5
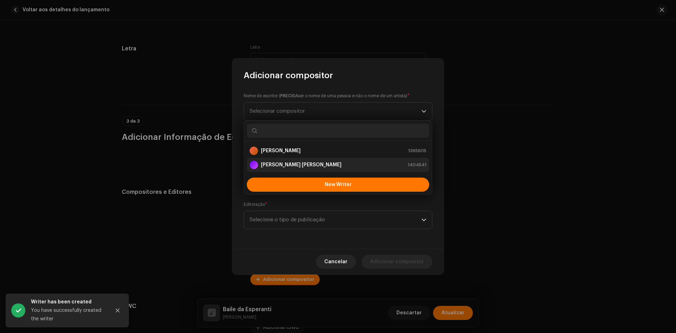
click at [283, 167] on strong "[PERSON_NAME] [PERSON_NAME]" at bounding box center [301, 164] width 81 height 7
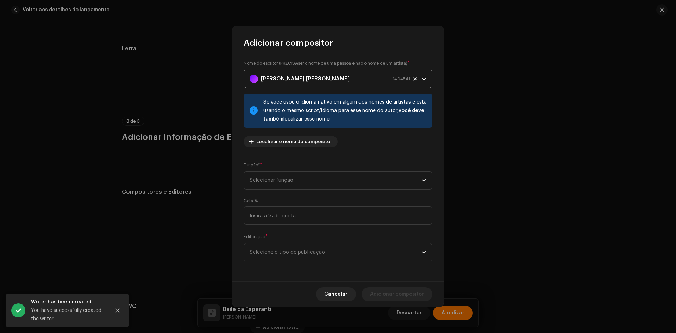
click at [282, 189] on p-select "Selecionar função" at bounding box center [338, 180] width 189 height 18
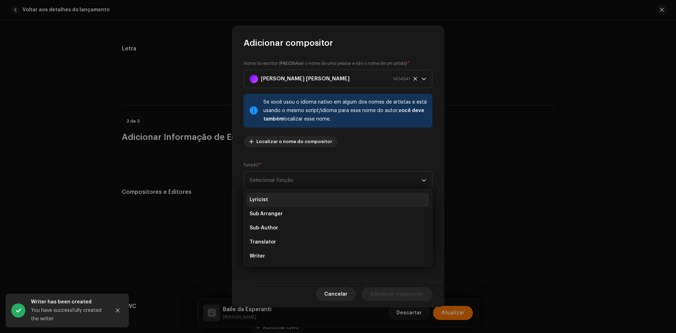
click at [268, 202] on li "Lyricist" at bounding box center [338, 200] width 182 height 14
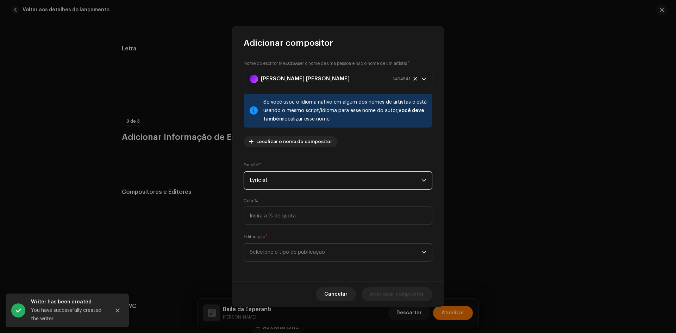
click at [273, 255] on span "Selecione o tipo de publicação" at bounding box center [336, 252] width 172 height 18
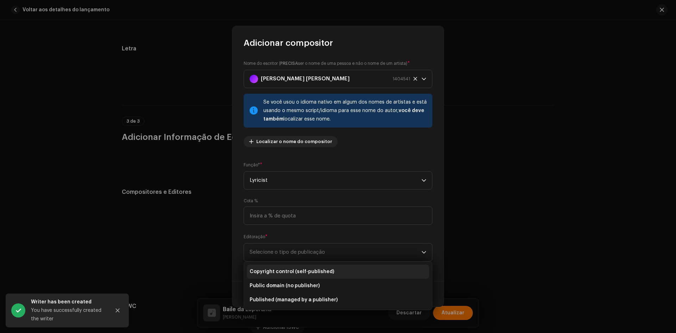
click at [275, 273] on span "Copyright control (self-published)" at bounding box center [292, 271] width 85 height 7
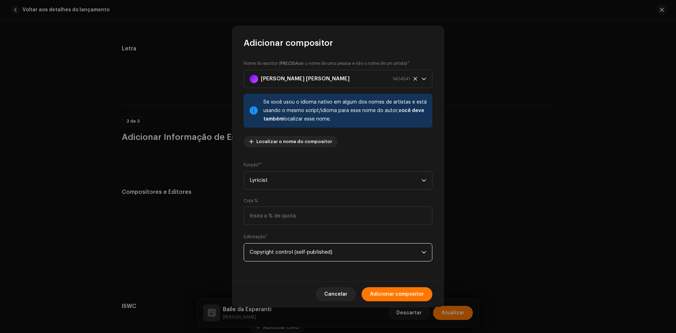
click at [398, 301] on span "Adicionar compositor" at bounding box center [397, 294] width 54 height 14
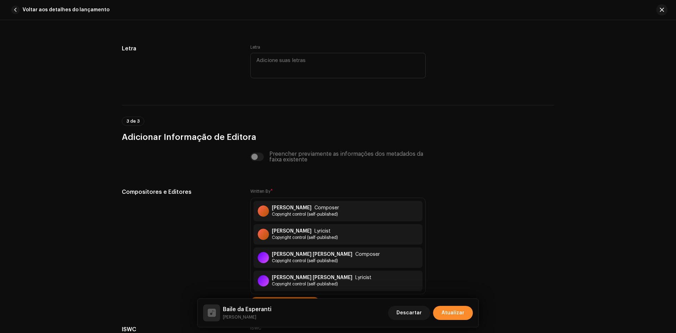
click at [457, 314] on span "Atualizar" at bounding box center [453, 313] width 23 height 14
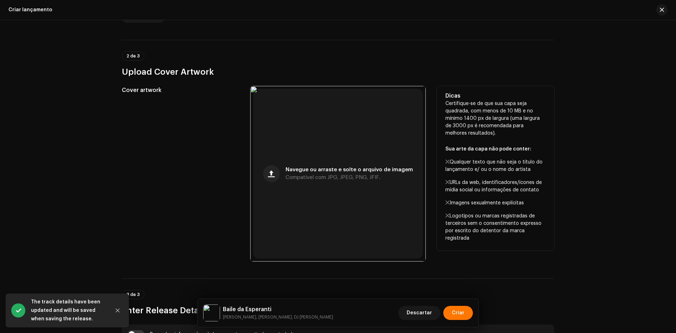
scroll to position [211, 0]
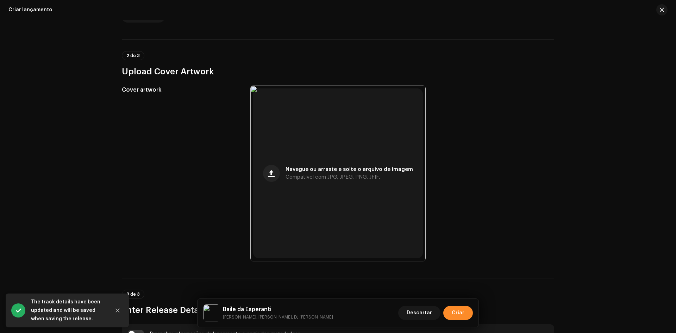
click at [455, 310] on span "Criar" at bounding box center [458, 313] width 13 height 14
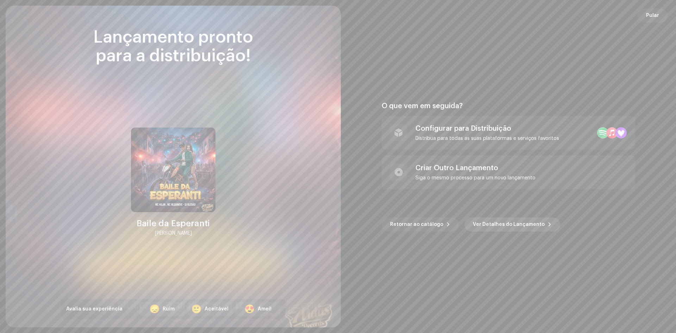
click at [482, 224] on span "Ver Detalhes do Lançamento" at bounding box center [509, 224] width 72 height 14
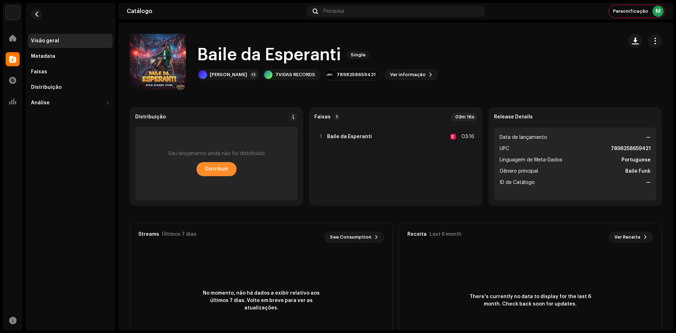
click at [227, 163] on button "Distribuir" at bounding box center [216, 169] width 40 height 14
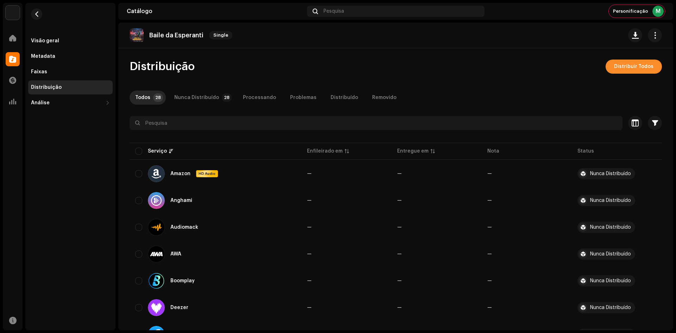
click at [611, 69] on button "Distribuir Todos" at bounding box center [634, 67] width 56 height 14
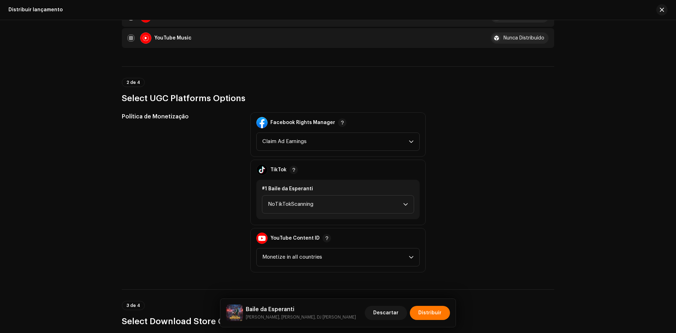
scroll to position [704, 0]
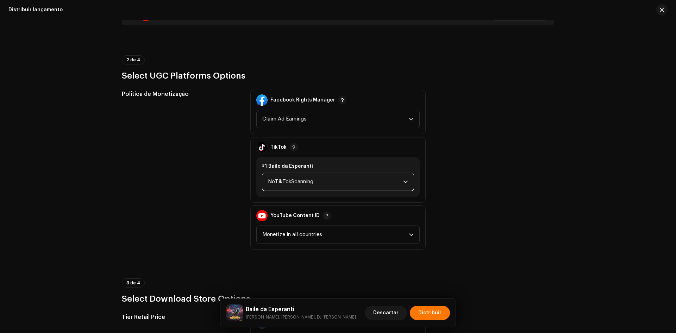
click at [299, 179] on span "NoTikTokScanning" at bounding box center [335, 182] width 135 height 18
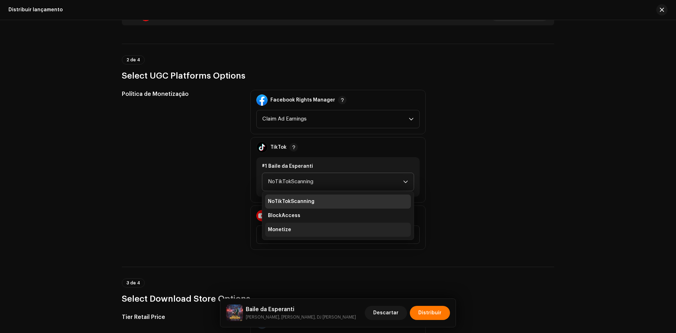
click at [290, 225] on li "Monetize" at bounding box center [338, 230] width 146 height 14
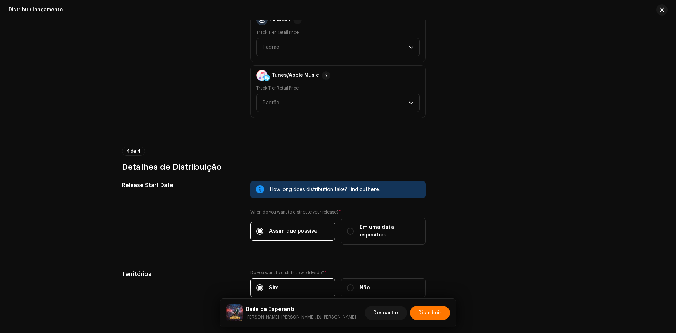
scroll to position [1040, 0]
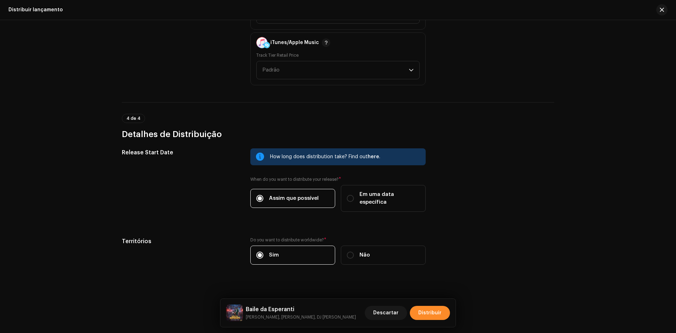
click at [428, 312] on span "Distribuir" at bounding box center [429, 313] width 23 height 14
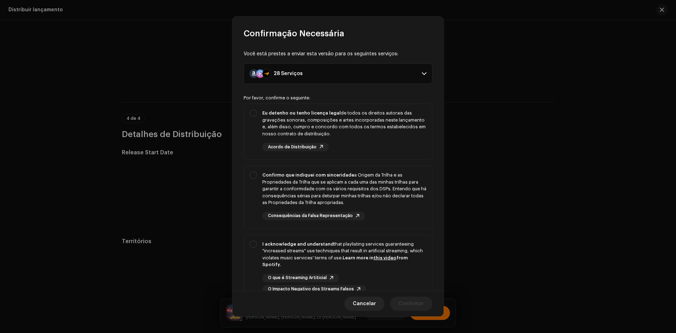
click at [243, 123] on div "Você está prestes a enviar esta versão para os seguintes serviços: 28 Serviços …" at bounding box center [337, 164] width 211 height 251
click at [245, 199] on div "Confirmo que indiquei com sinceridade a Origem da Trilha e as Propriedades da T…" at bounding box center [338, 196] width 188 height 60
checkbox input "true"
click at [252, 131] on div "Eu detenho ou tenho licença legal de todos os direitos autorais das gravações s…" at bounding box center [338, 130] width 188 height 53
checkbox input "true"
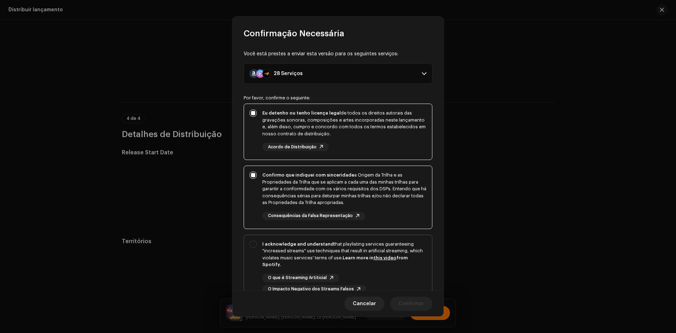
click at [248, 254] on div "I acknowledge and understand that playlisting services guaranteeing "increased …" at bounding box center [338, 267] width 188 height 64
checkbox input "true"
click at [427, 304] on button "Confirmar" at bounding box center [411, 303] width 42 height 14
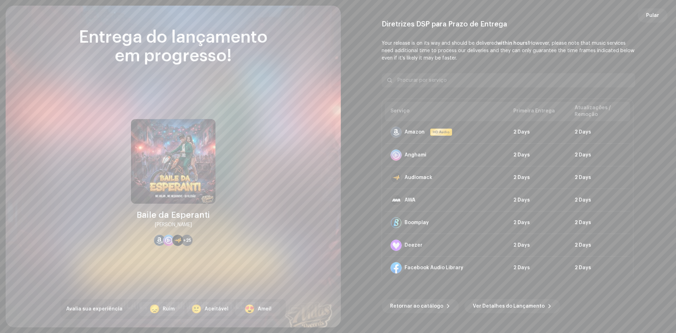
drag, startPoint x: 488, startPoint y: 306, endPoint x: 445, endPoint y: 13, distance: 295.7
click at [488, 305] on span "Ver Detalhes do Lançamento" at bounding box center [509, 306] width 72 height 14
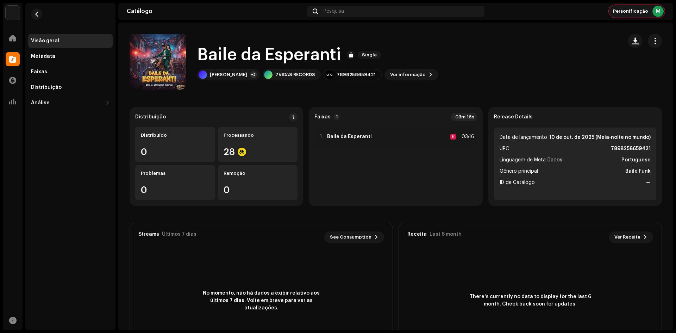
click at [622, 14] on span "Personificação" at bounding box center [630, 11] width 35 height 6
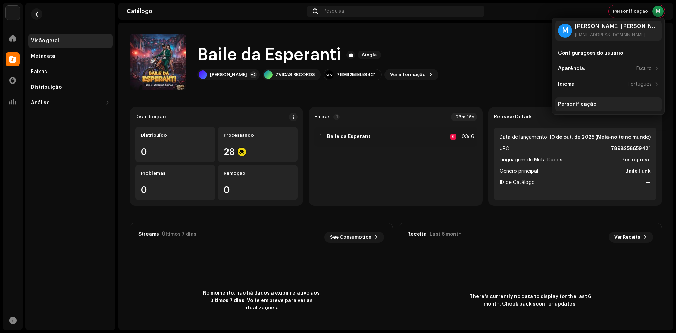
click at [584, 101] on div "Personificação" at bounding box center [608, 104] width 106 height 14
